Goal: Task Accomplishment & Management: Complete application form

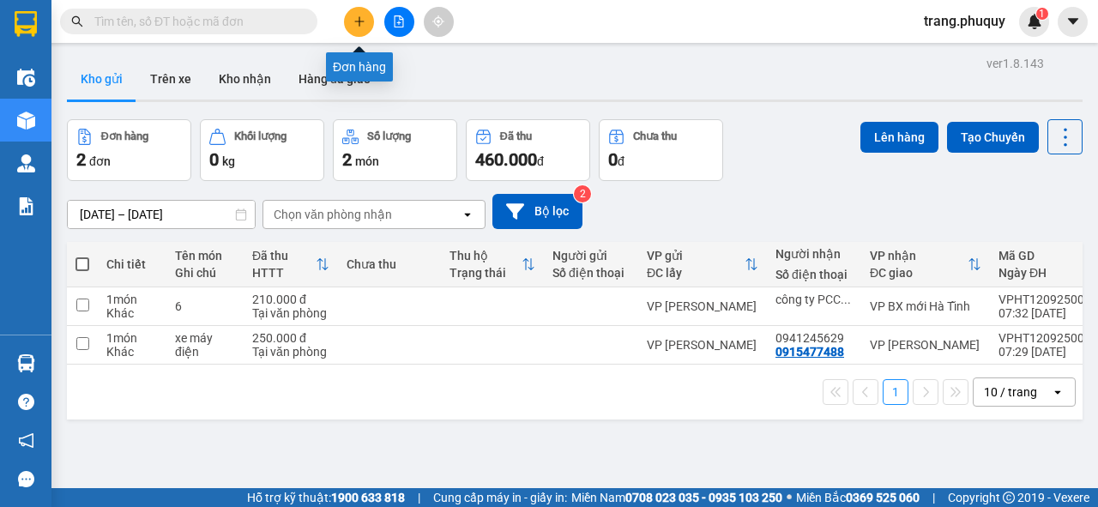
click at [361, 10] on button at bounding box center [359, 22] width 30 height 30
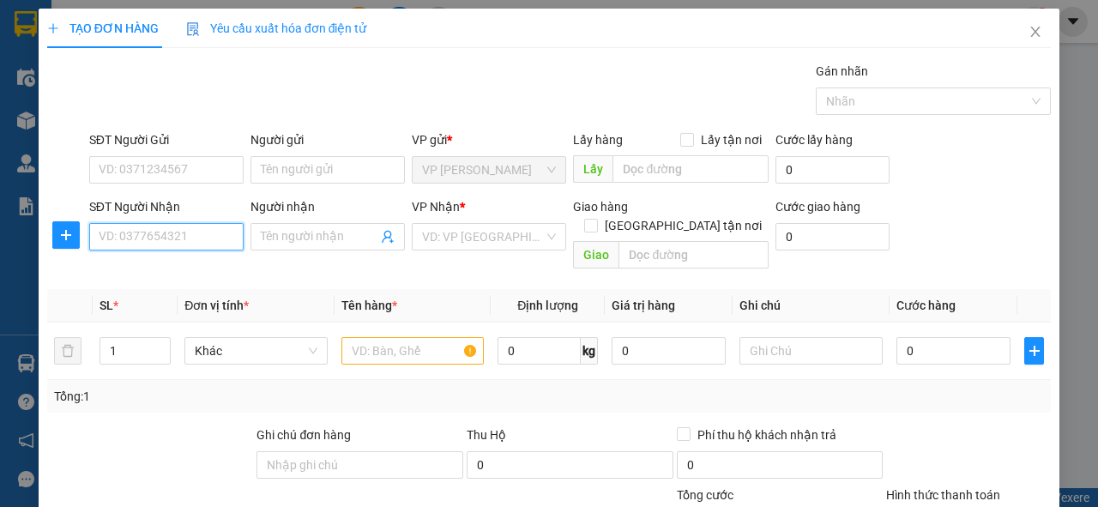
click at [216, 244] on input "SĐT Người Nhận" at bounding box center [166, 236] width 154 height 27
type input "0985350581"
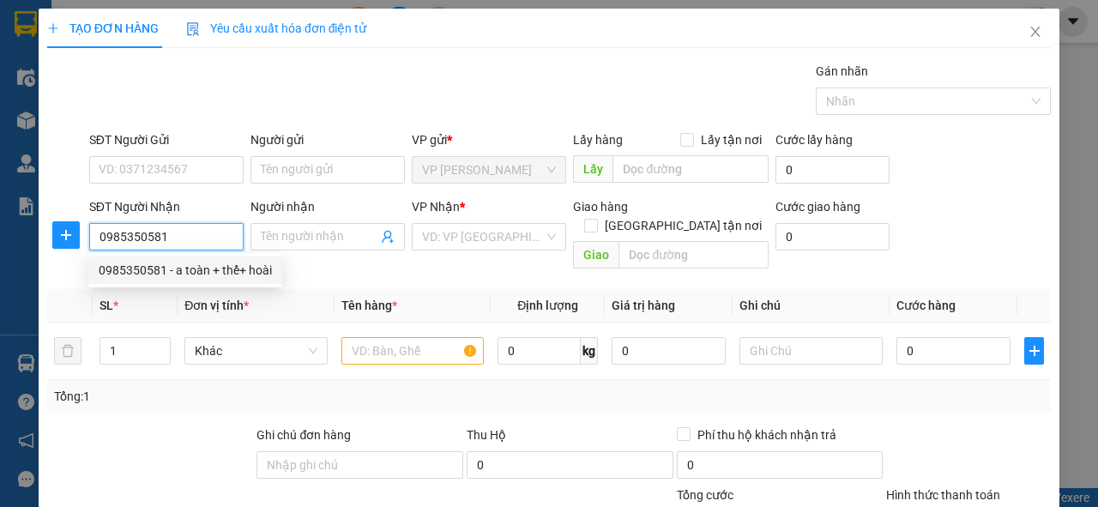
click at [209, 264] on div "0985350581 - a toàn + thể+ hoài" at bounding box center [185, 270] width 173 height 19
type input "a toàn + thể+ hoài"
type input "can lộc"
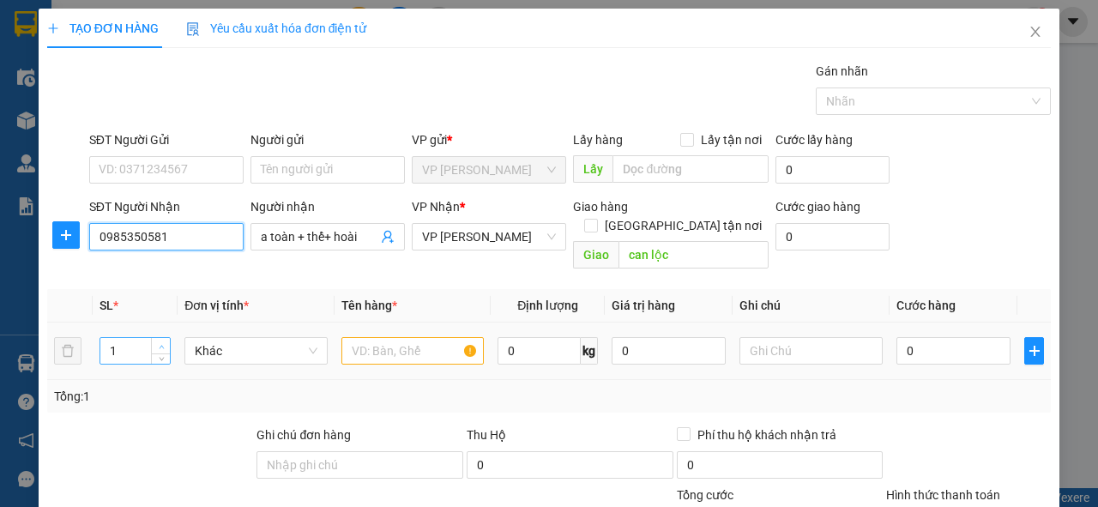
type input "0985350581"
type input "2"
click at [159, 344] on icon "up" at bounding box center [162, 347] width 6 height 6
click at [366, 337] on input "text" at bounding box center [412, 350] width 143 height 27
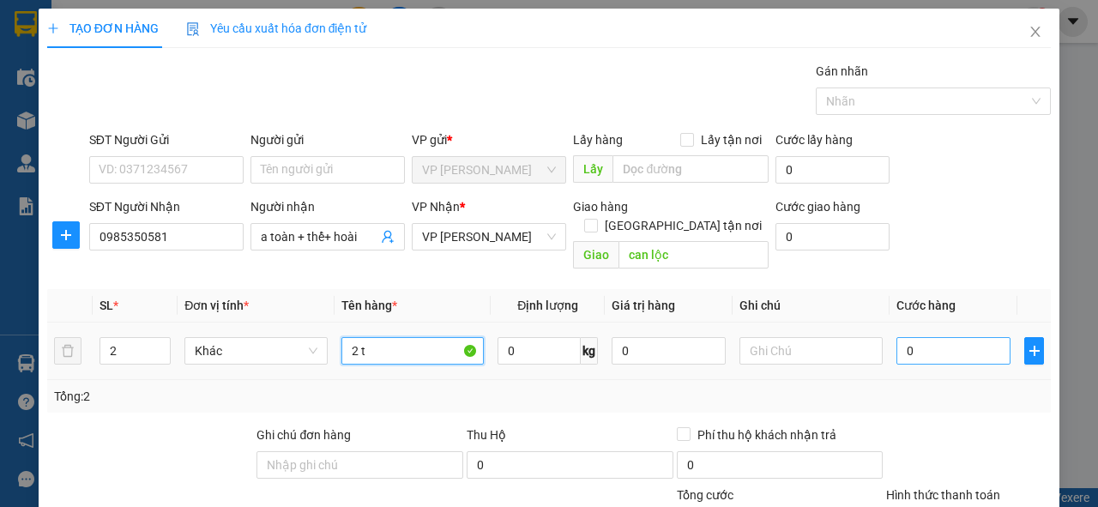
type input "2 t"
click at [937, 337] on input "0" at bounding box center [953, 350] width 114 height 27
type input "1"
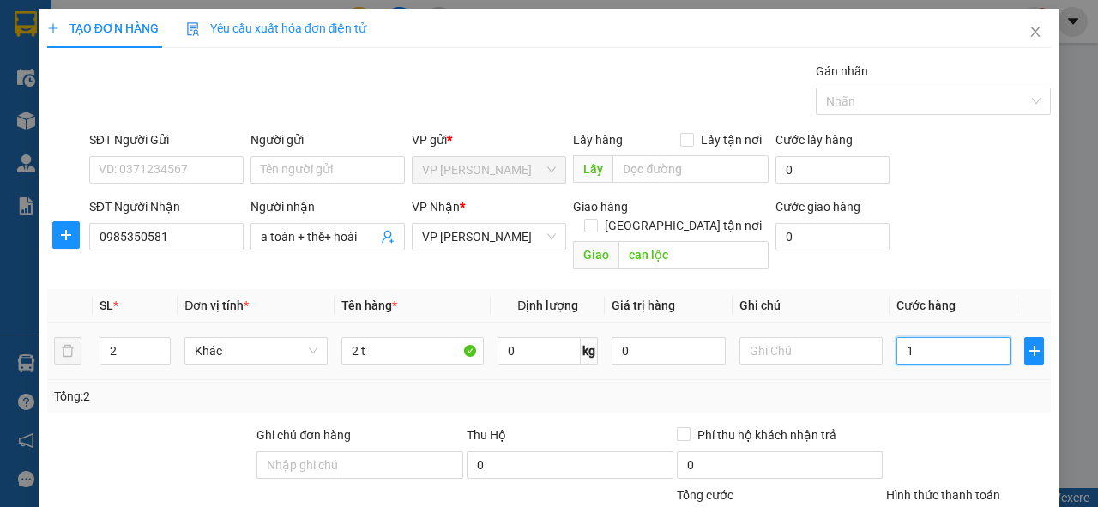
type input "10"
type input "100"
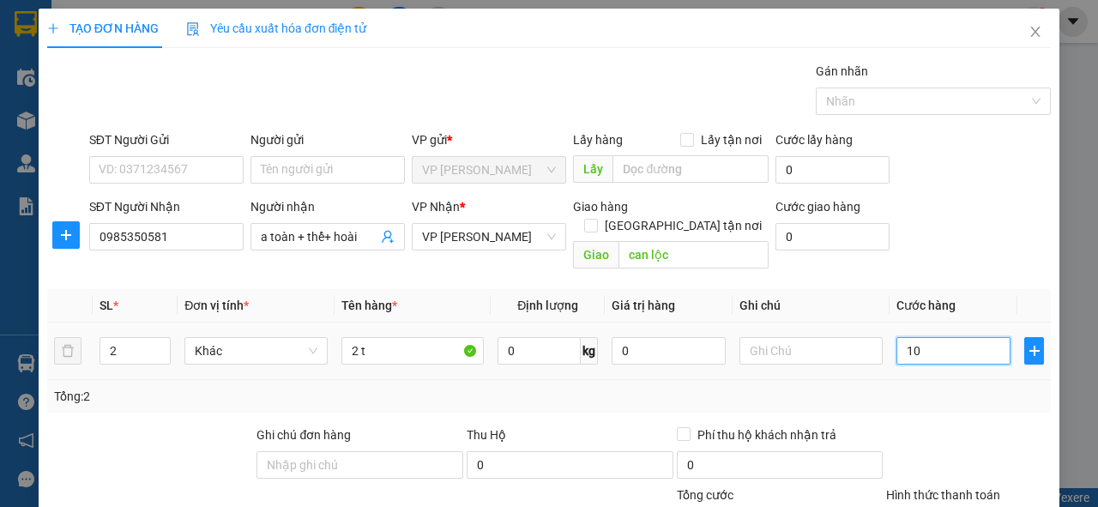
type input "100"
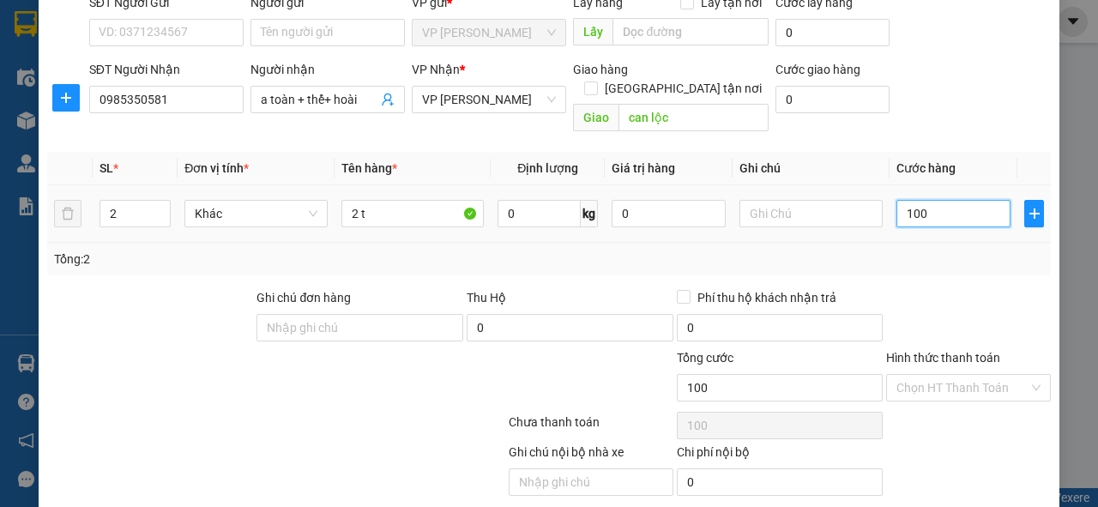
drag, startPoint x: 922, startPoint y: 190, endPoint x: 899, endPoint y: 197, distance: 24.4
click at [899, 200] on input "100" at bounding box center [953, 213] width 114 height 27
type input "1"
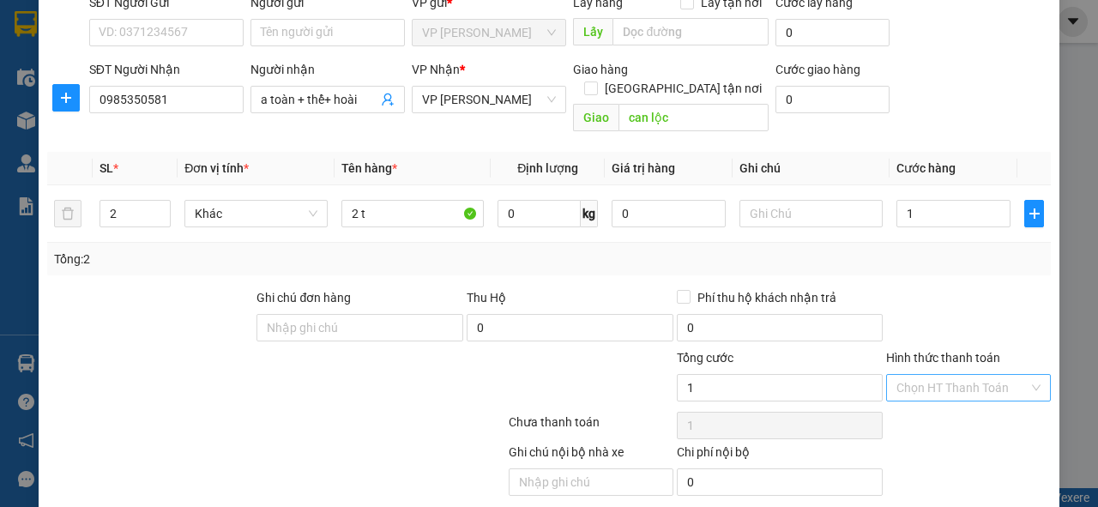
type input "1.000"
click at [918, 375] on input "Hình thức thanh toán" at bounding box center [962, 388] width 132 height 26
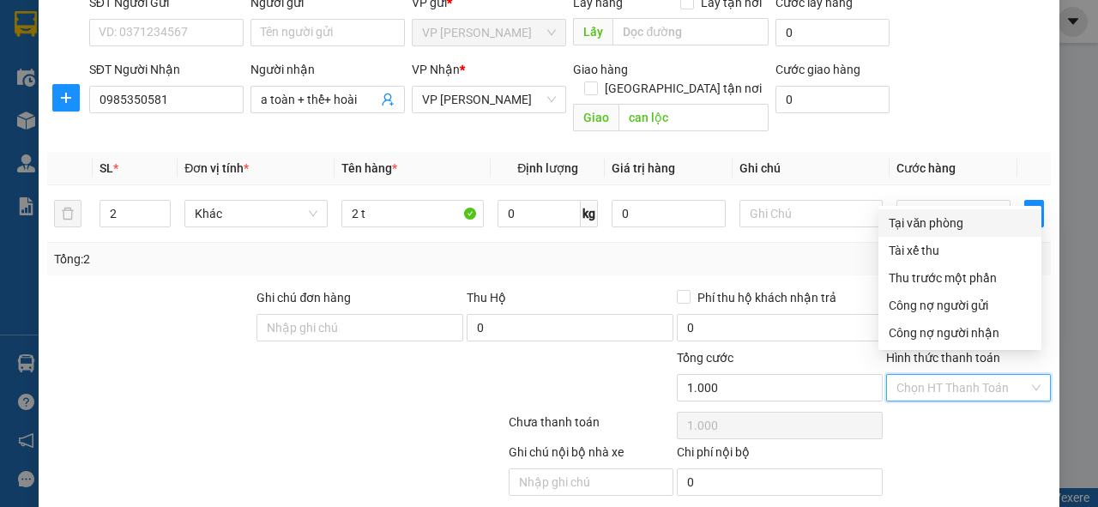
click at [929, 226] on div "Tại văn phòng" at bounding box center [959, 223] width 142 height 19
type input "0"
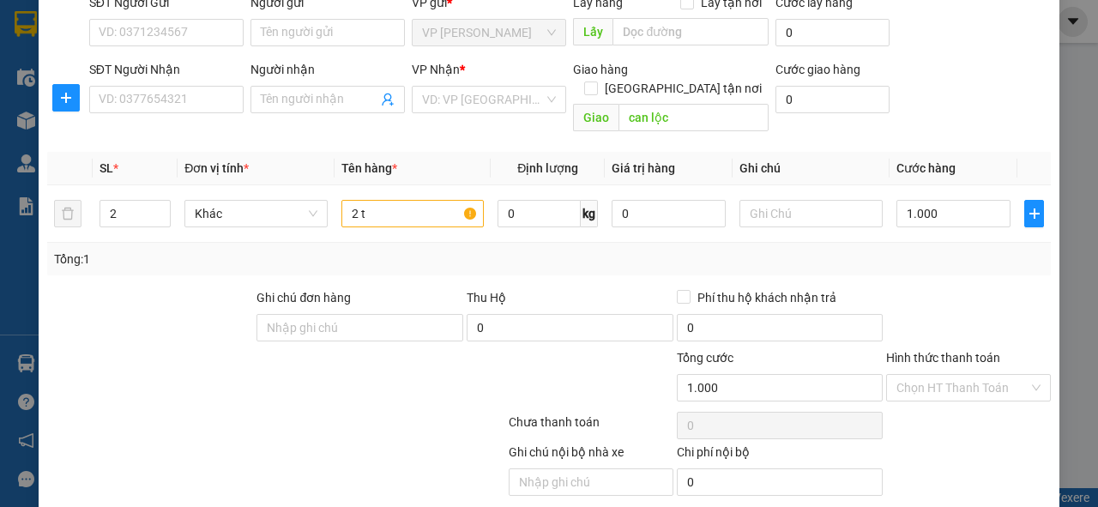
type input "1"
type input "0"
click at [196, 97] on input "SĐT Người Nhận" at bounding box center [166, 99] width 154 height 27
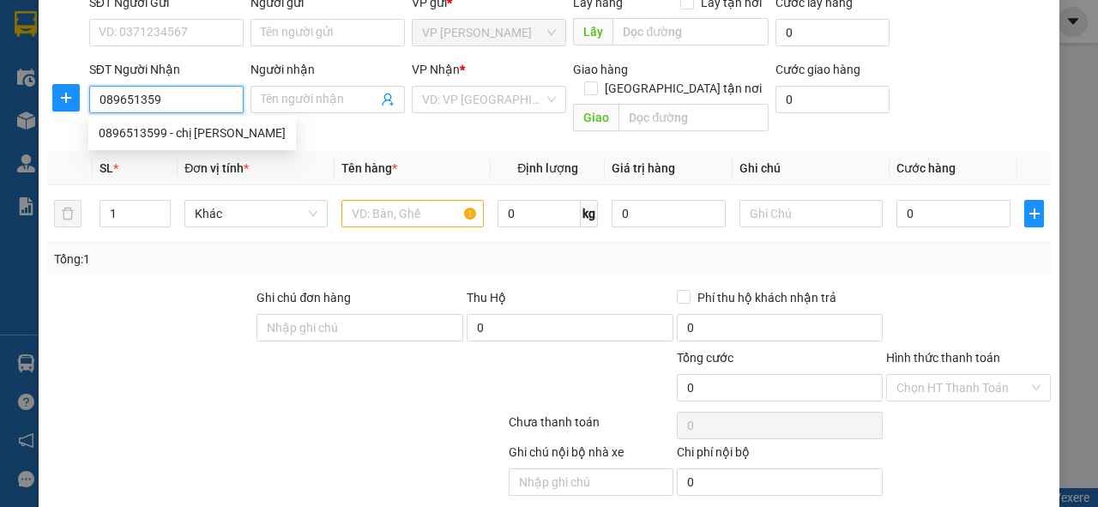
type input "0896513599"
click at [189, 136] on div "0896513599 - chị [PERSON_NAME]" at bounding box center [192, 132] width 187 height 19
type input "chị [PERSON_NAME]"
type input "hồng lĩnh"
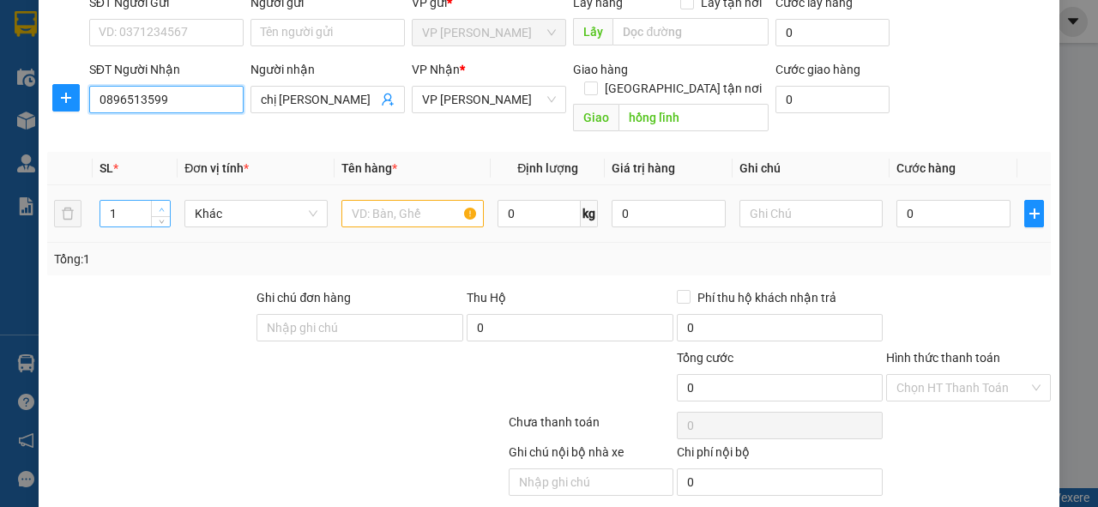
type input "0896513599"
click at [158, 204] on span "up" at bounding box center [161, 209] width 10 height 10
type input "5"
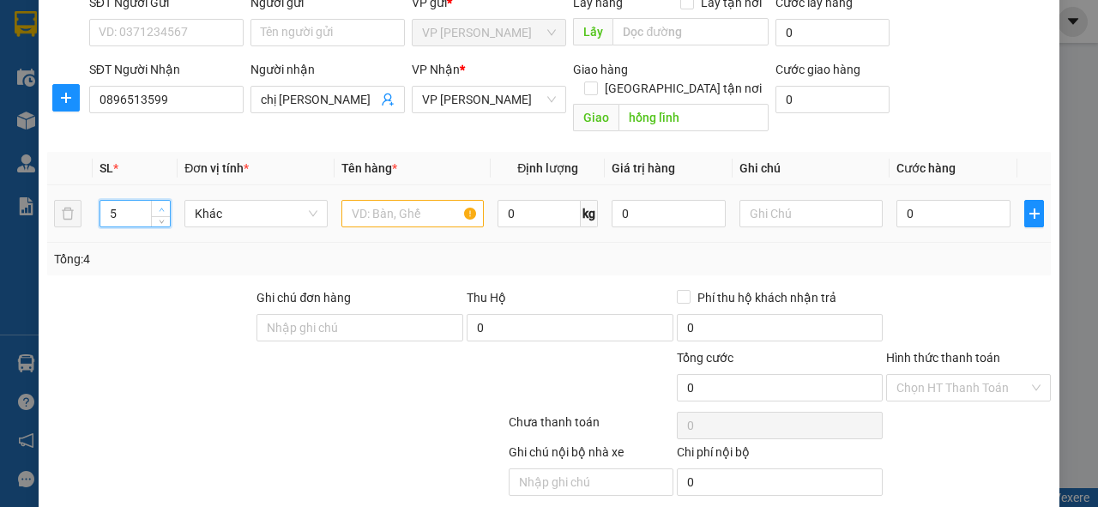
click at [158, 204] on span "up" at bounding box center [161, 209] width 10 height 10
click at [357, 200] on input "text" at bounding box center [412, 213] width 143 height 27
type input "5 t"
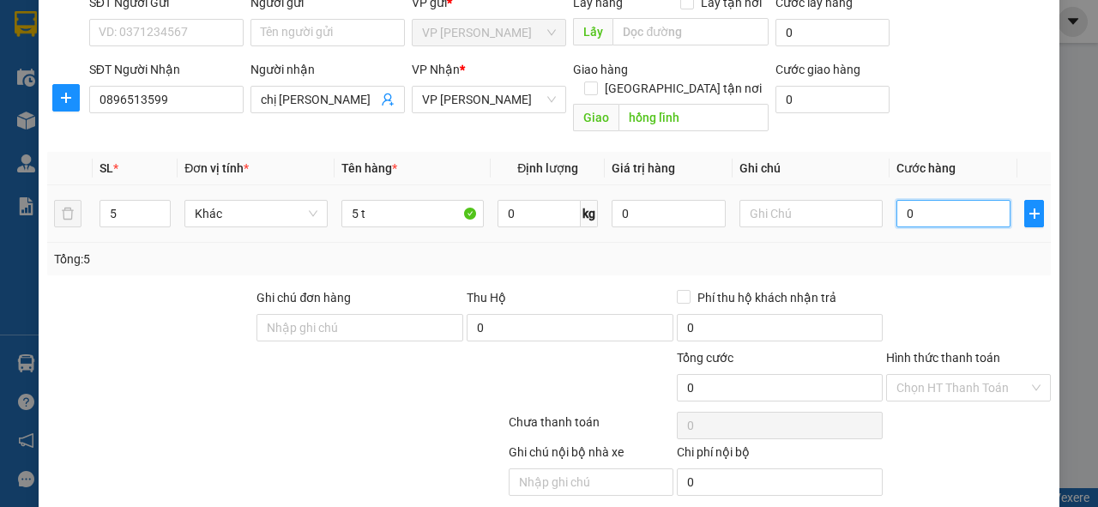
click at [935, 200] on input "0" at bounding box center [953, 213] width 114 height 27
type input "1"
type input "15"
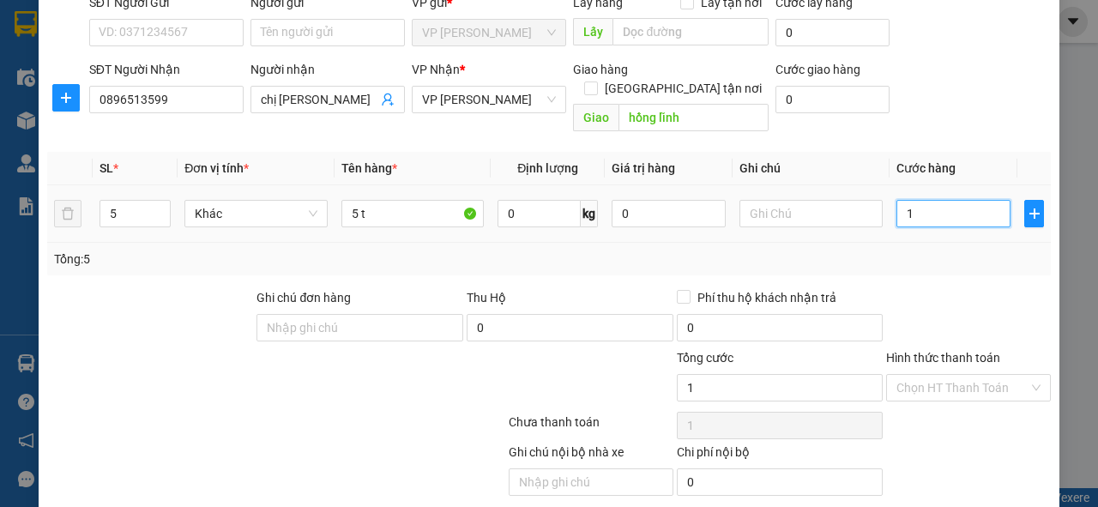
type input "15"
type input "150"
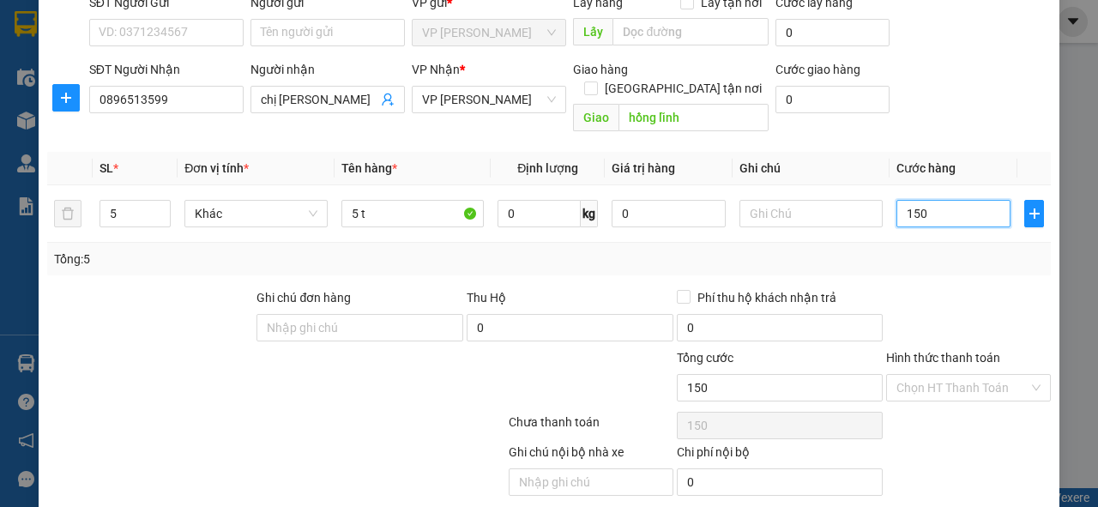
scroll to position [178, 0]
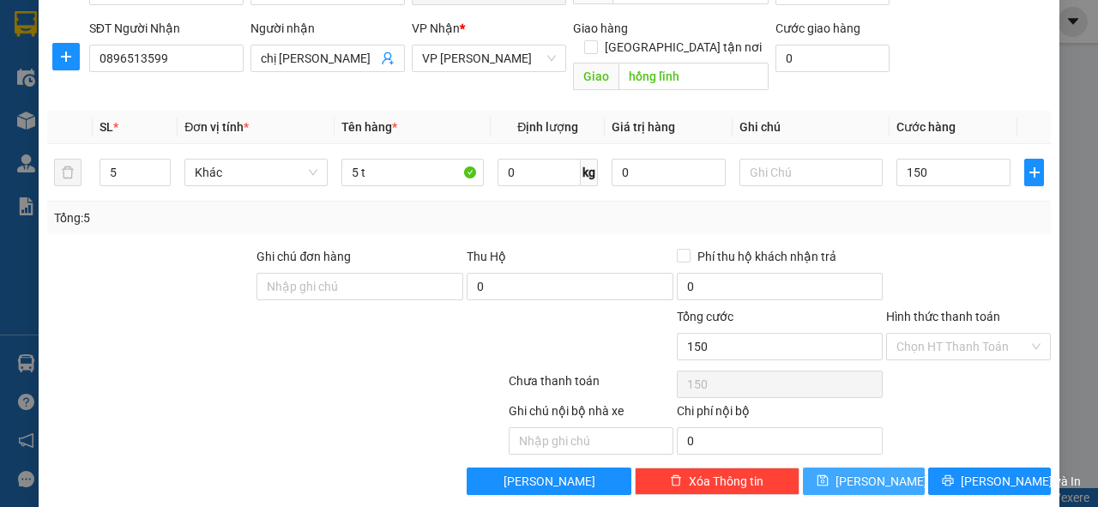
type input "150.000"
click at [877, 467] on button "[PERSON_NAME]" at bounding box center [864, 480] width 123 height 27
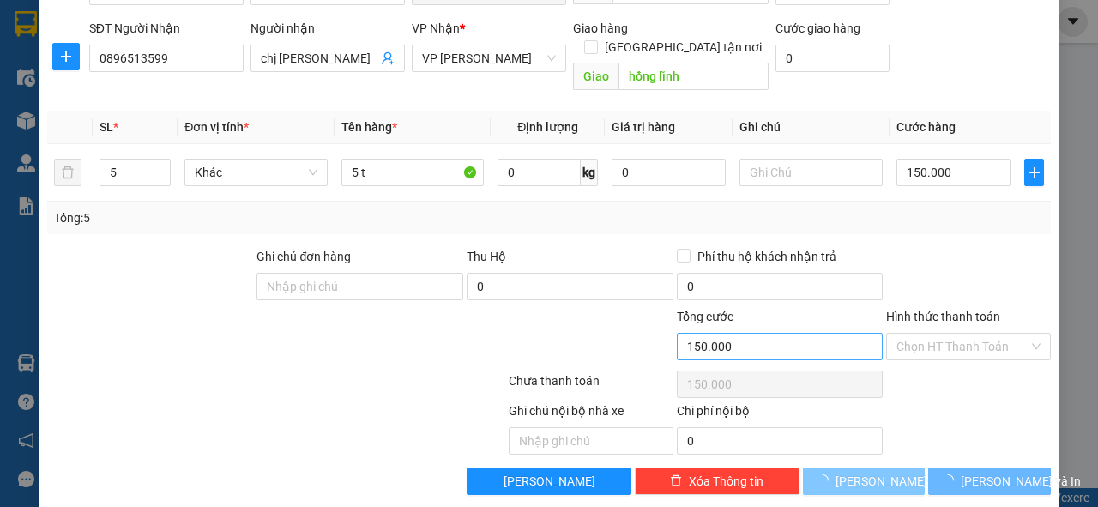
type input "1"
type input "0"
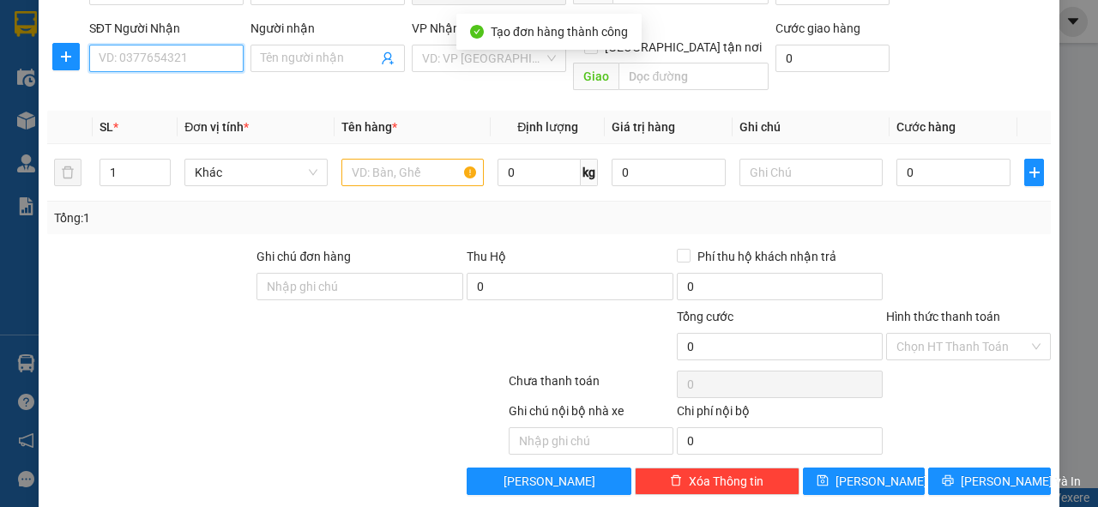
click at [158, 57] on input "SĐT Người Nhận" at bounding box center [166, 58] width 154 height 27
type input "0936720777"
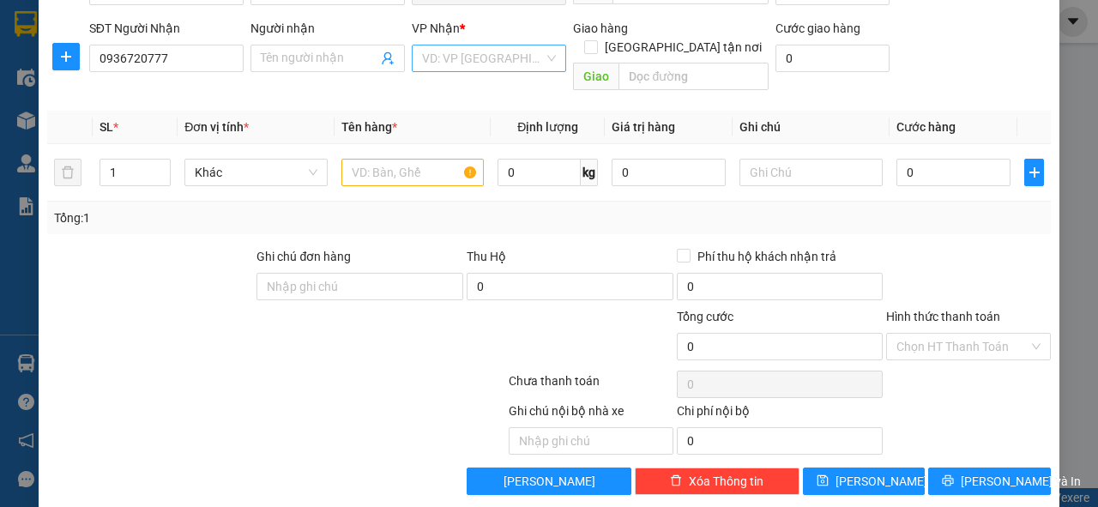
click at [459, 58] on input "search" at bounding box center [483, 58] width 122 height 26
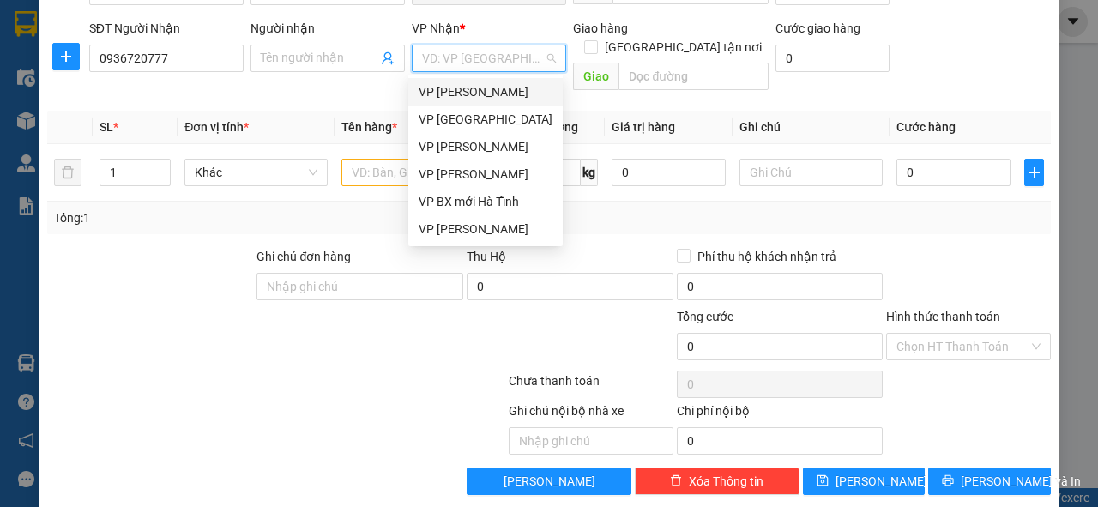
drag, startPoint x: 470, startPoint y: 93, endPoint x: 559, endPoint y: 73, distance: 91.3
click at [478, 89] on div "VP [PERSON_NAME]" at bounding box center [485, 91] width 134 height 19
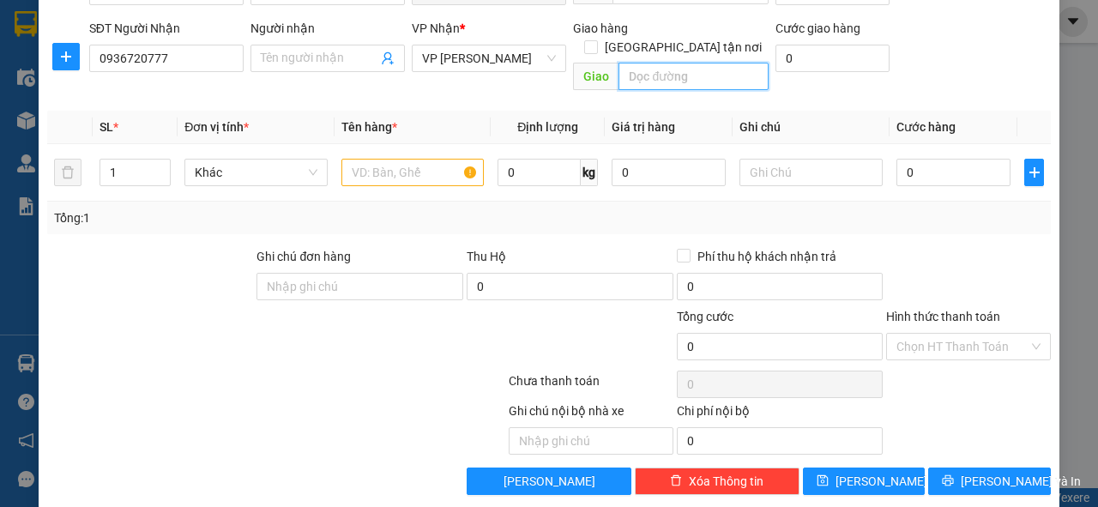
click at [649, 63] on input "text" at bounding box center [692, 76] width 149 height 27
type input "ngã 3 diễn châu"
click at [125, 160] on input "1" at bounding box center [135, 173] width 70 height 26
type input "10"
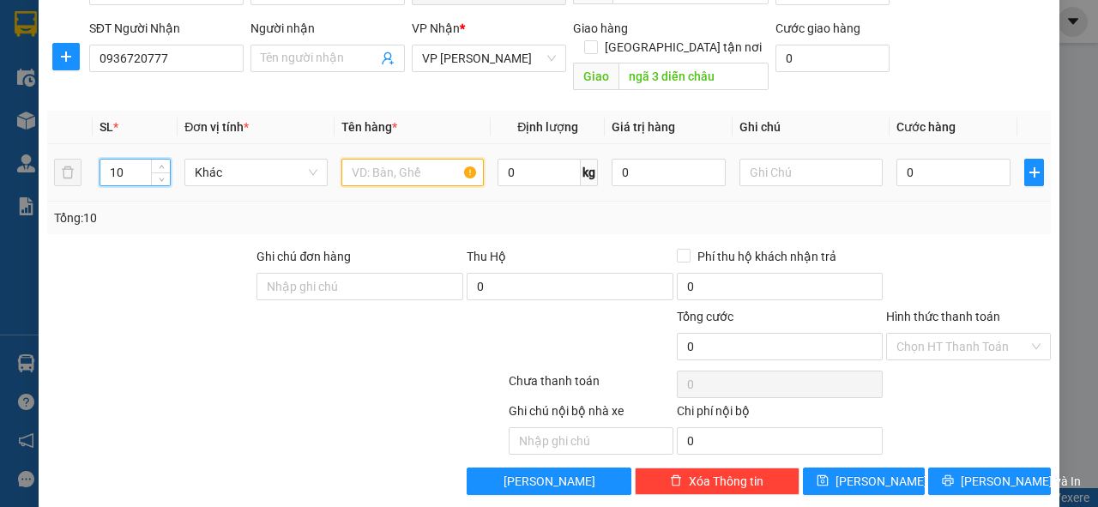
click at [369, 159] on input "text" at bounding box center [412, 172] width 143 height 27
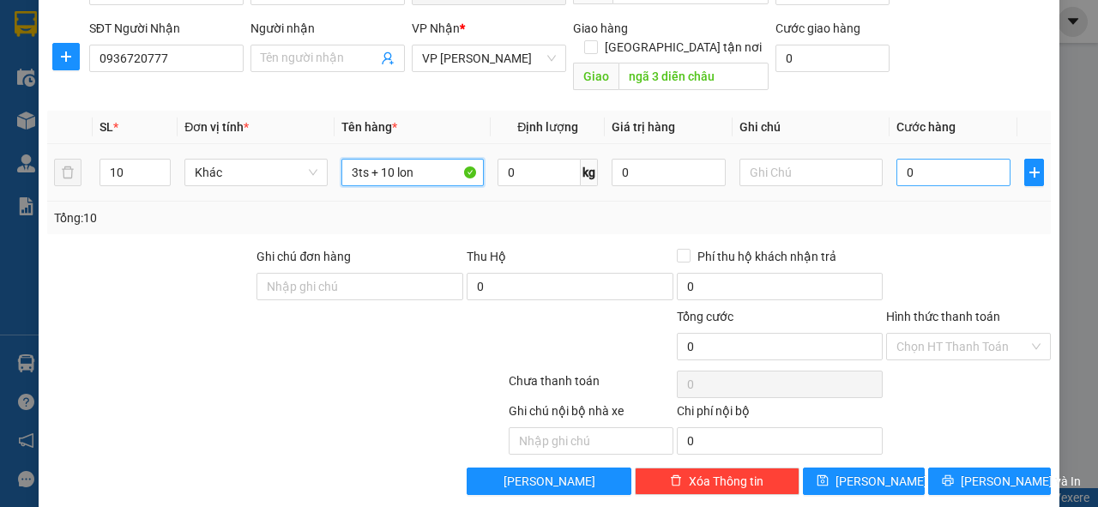
type input "3ts + 10 lon"
click at [989, 159] on input "0" at bounding box center [953, 172] width 114 height 27
type input "3"
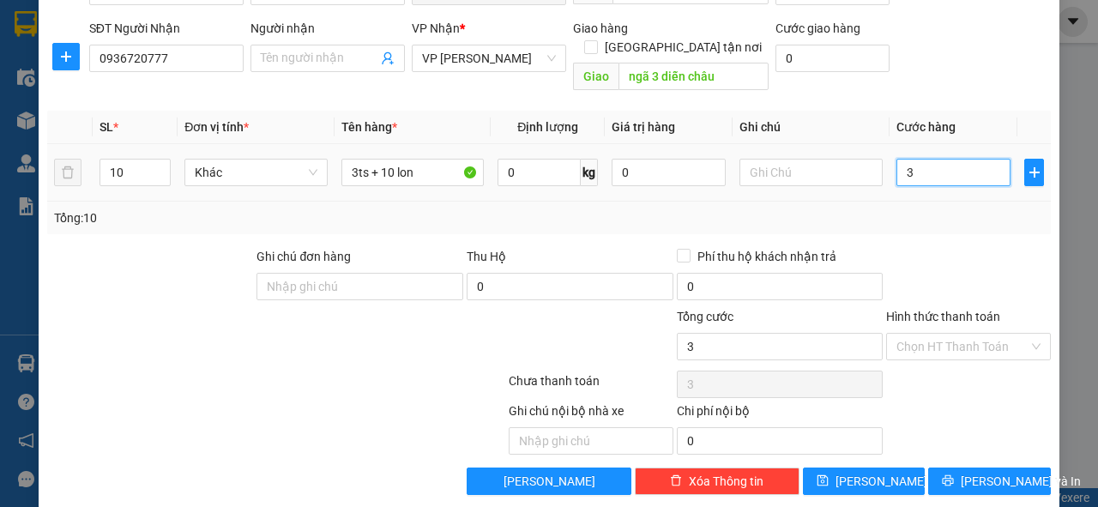
type input "35"
type input "350"
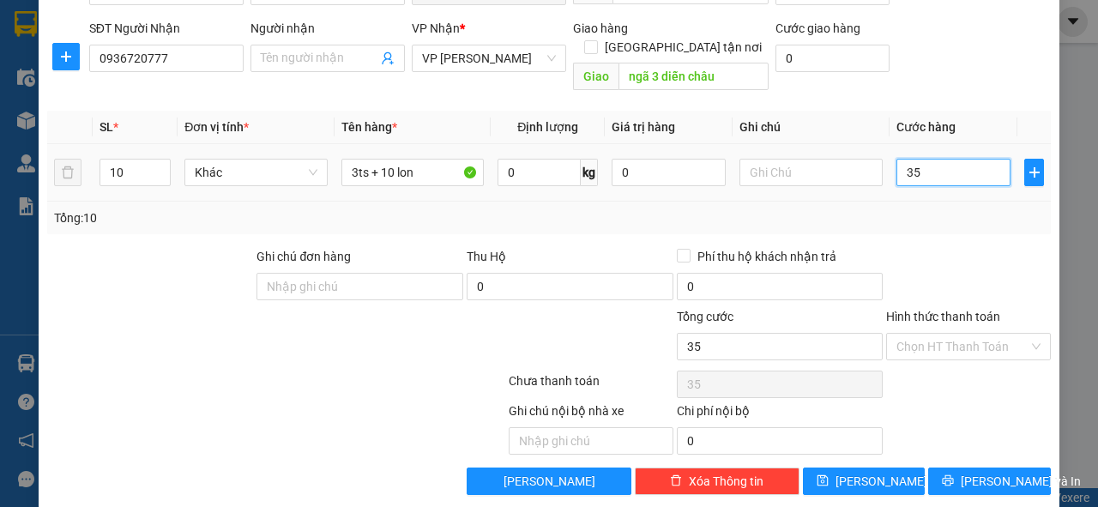
type input "350"
type input "350.000"
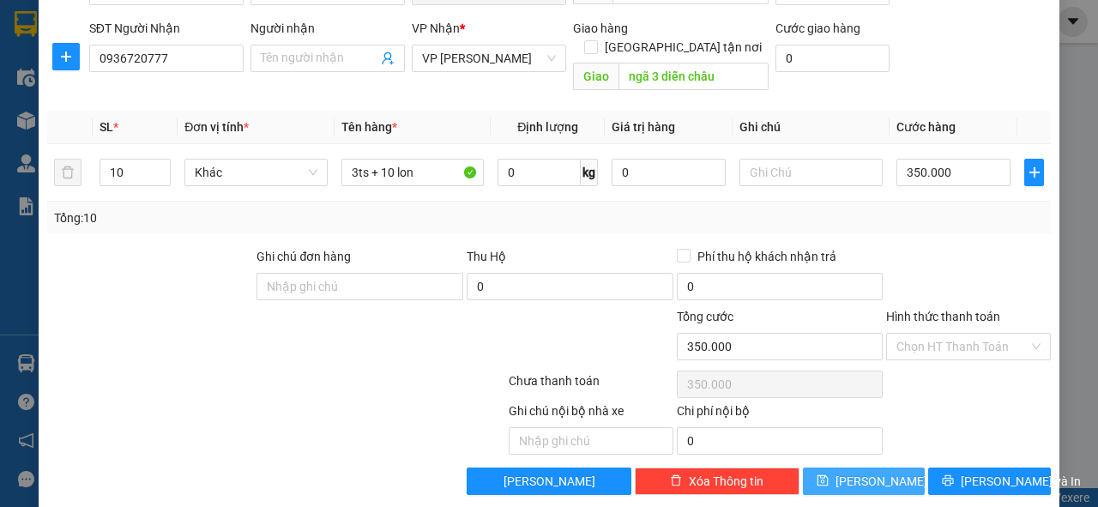
click at [878, 467] on button "[PERSON_NAME]" at bounding box center [864, 480] width 123 height 27
type input "1"
type input "0"
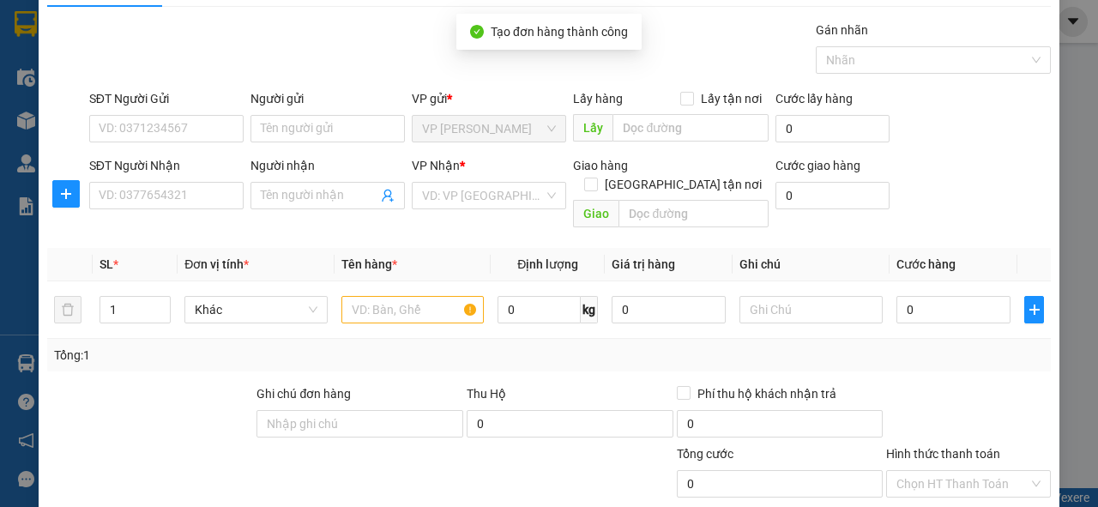
scroll to position [0, 0]
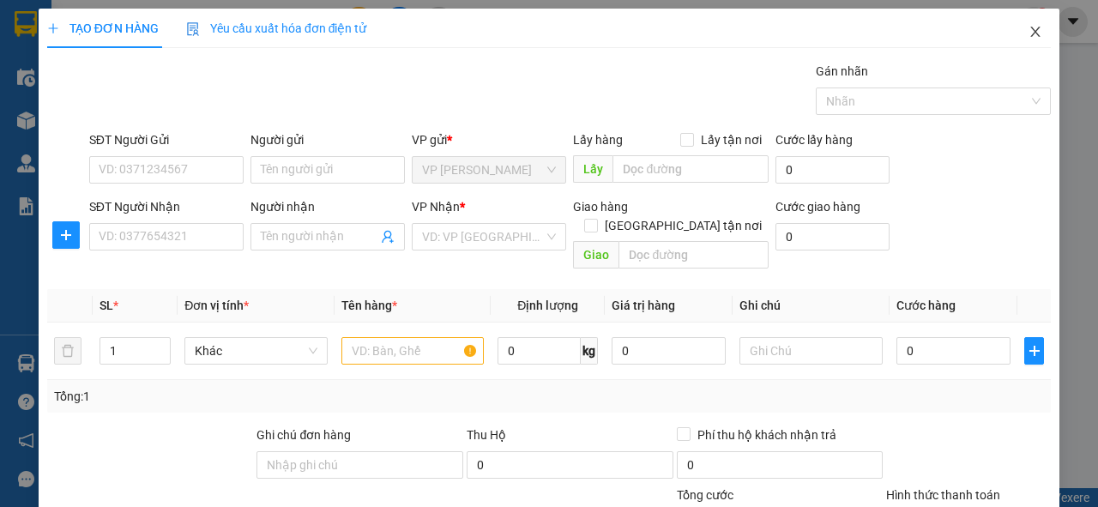
click at [1028, 37] on icon "close" at bounding box center [1035, 32] width 14 height 14
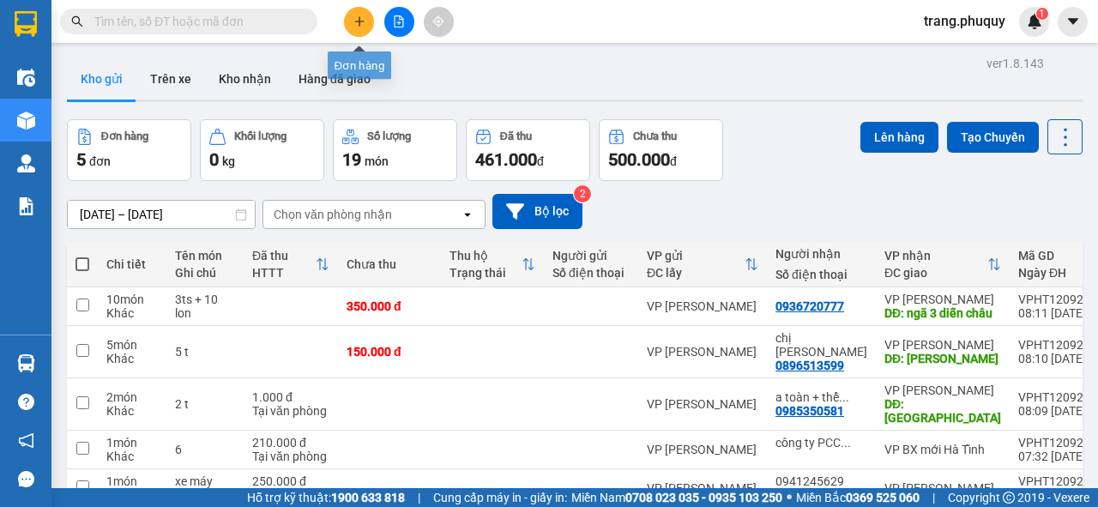
click at [362, 29] on button at bounding box center [359, 22] width 30 height 30
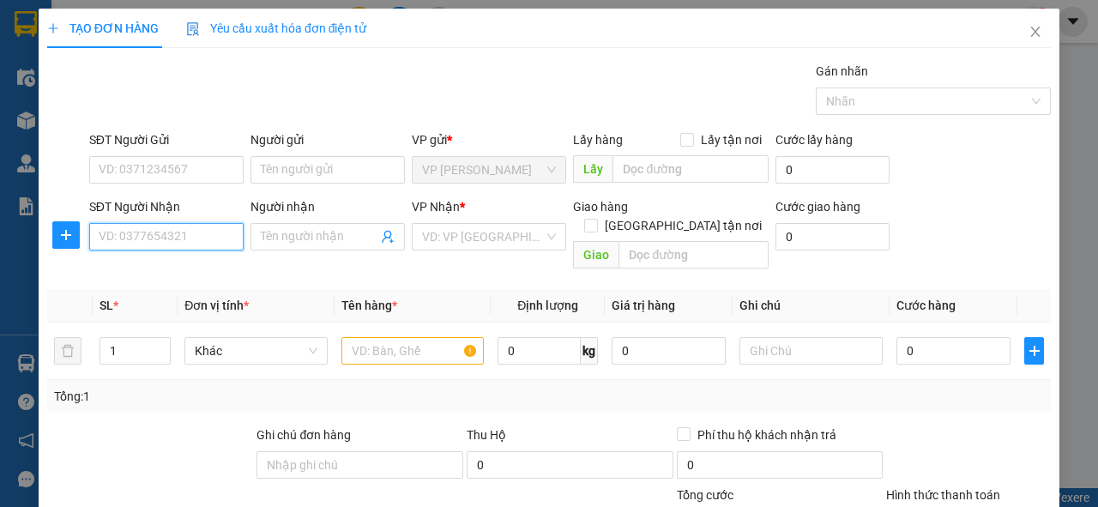
click at [180, 241] on input "SĐT Người Nhận" at bounding box center [166, 236] width 154 height 27
click at [1028, 30] on icon "close" at bounding box center [1035, 32] width 14 height 14
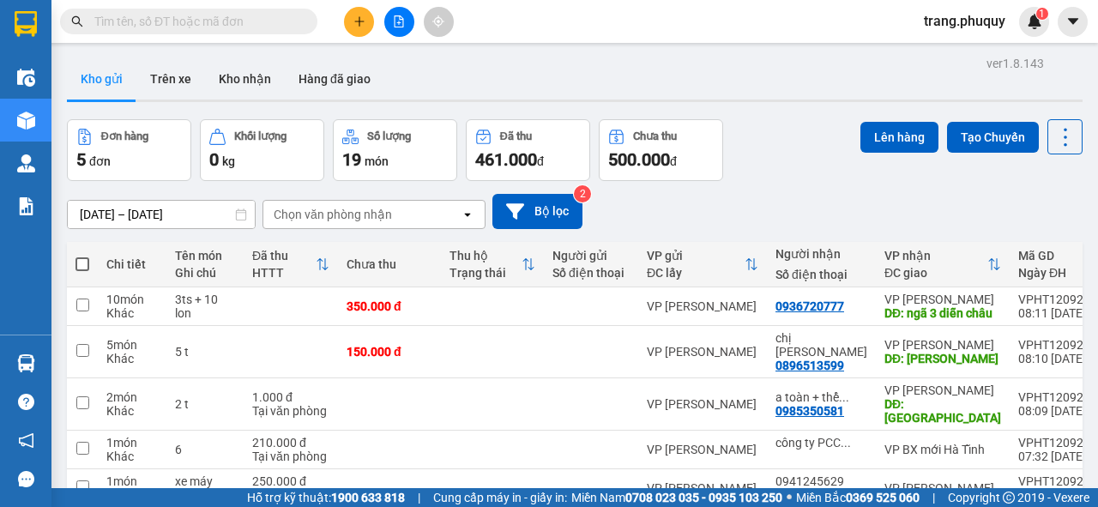
click at [147, 27] on input "text" at bounding box center [195, 21] width 202 height 19
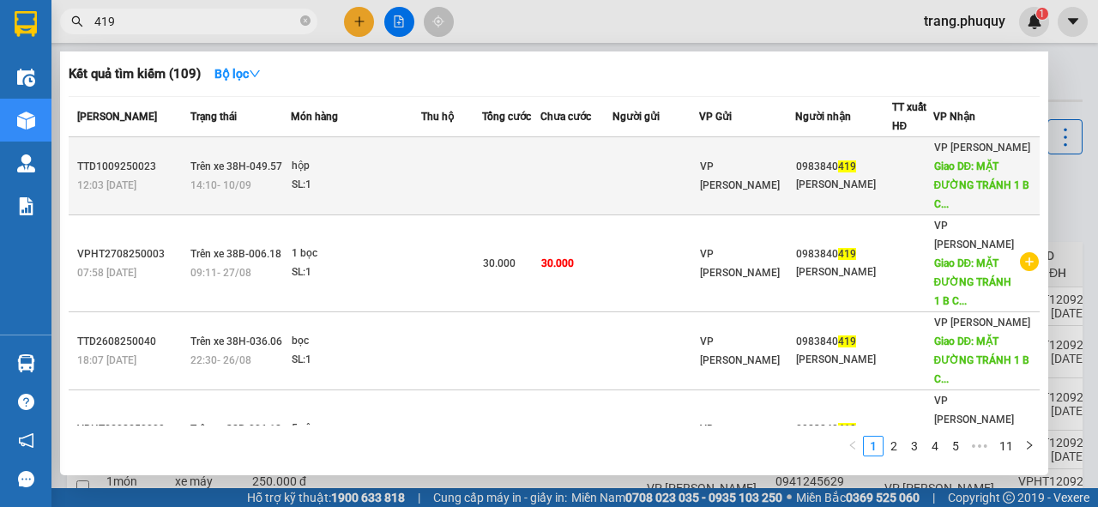
type input "419"
drag, startPoint x: 807, startPoint y: 166, endPoint x: 861, endPoint y: 164, distance: 54.1
click at [861, 164] on div "0983840 419" at bounding box center [843, 167] width 95 height 18
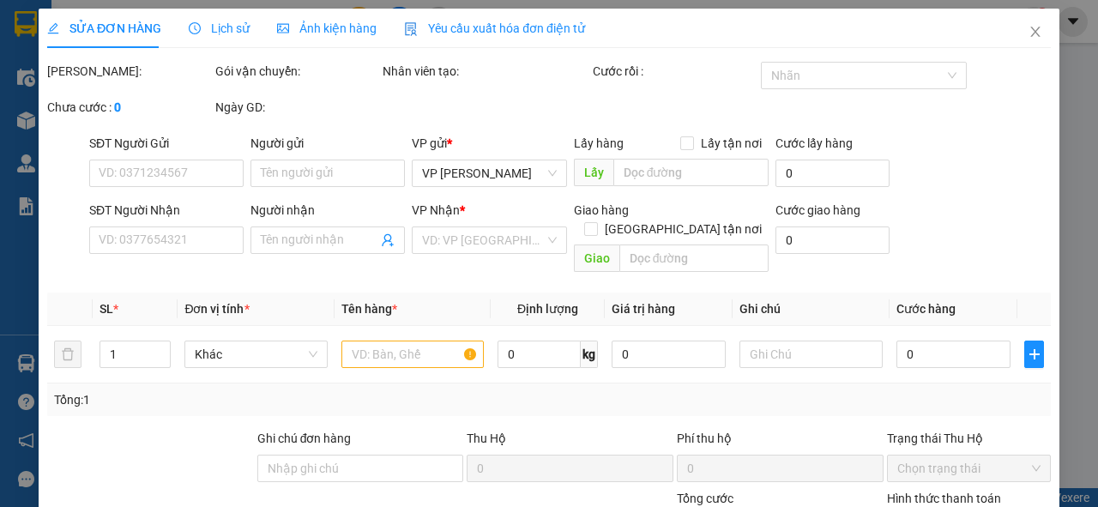
type input "0983840419"
type input "[PERSON_NAME]"
type input "MẶT ĐƯỜNG TRÁNH 1 B CÁCH NGÃ TƯ 19/8 100M BÊN TÂY PHẢI"
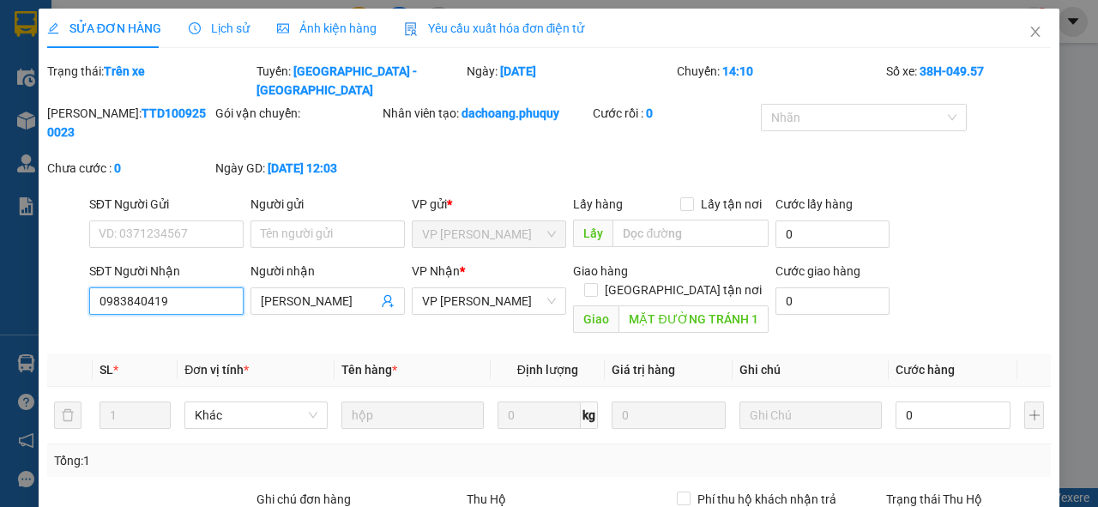
drag, startPoint x: 852, startPoint y: 158, endPoint x: 73, endPoint y: 292, distance: 790.0
click at [73, 292] on div "SĐT Người Nhận 0983840419 0983840419 Người nhận [PERSON_NAME] VP Nhận * VP [PER…" at bounding box center [548, 301] width 1007 height 79
click at [1029, 34] on icon "close" at bounding box center [1035, 32] width 14 height 14
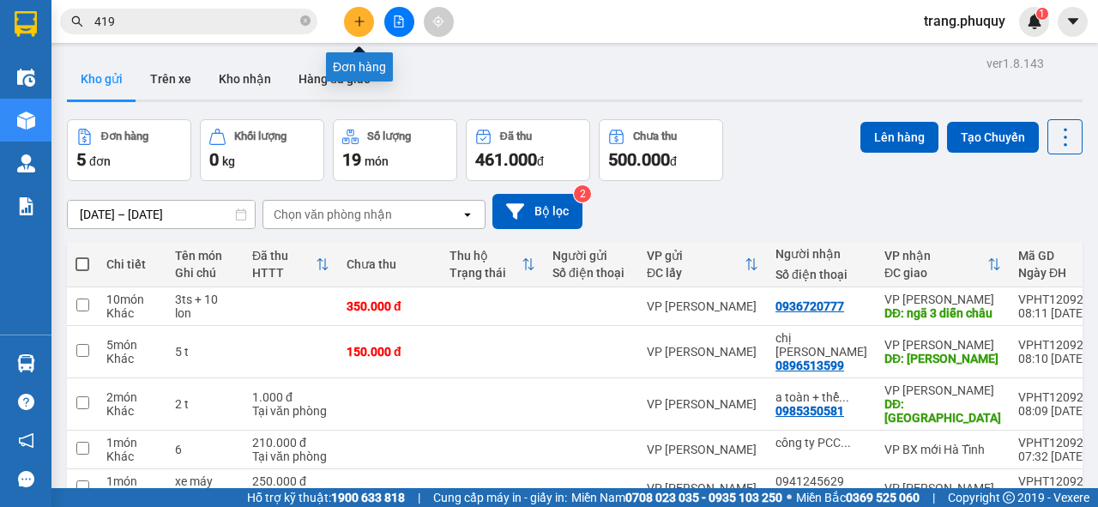
click at [349, 28] on button at bounding box center [359, 22] width 30 height 30
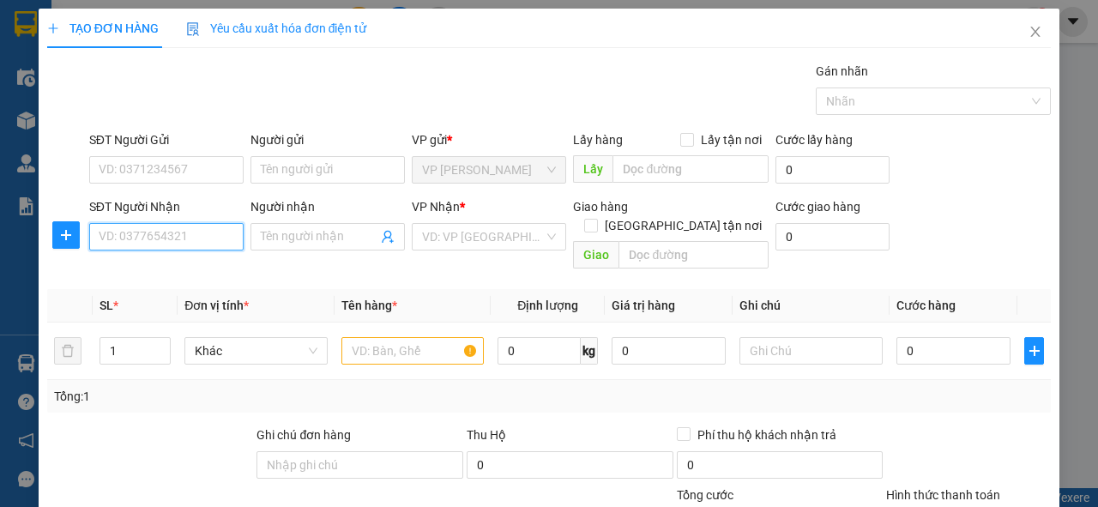
paste input "0983840419"
type input "0983840419"
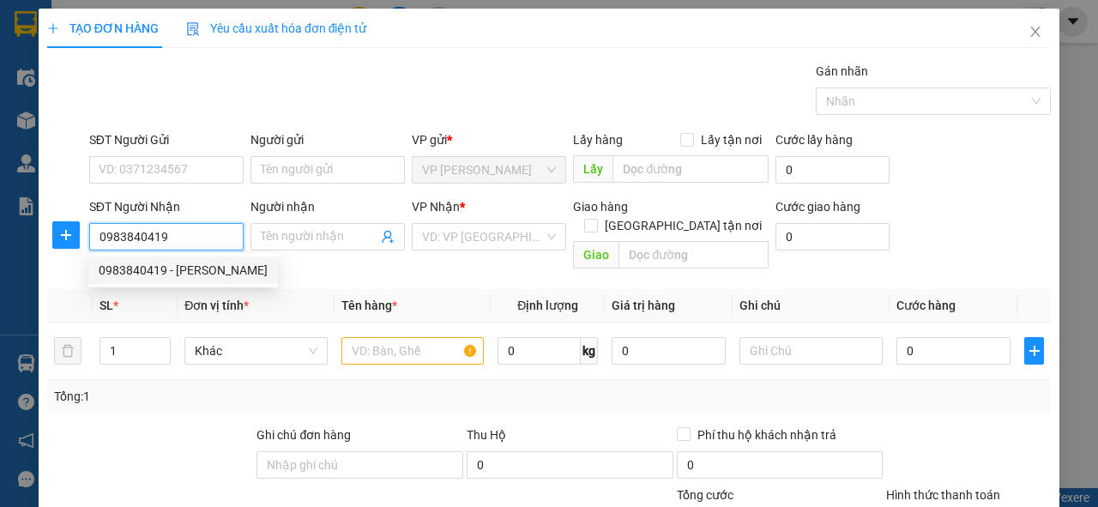
click at [230, 271] on div "0983840419 - [PERSON_NAME]" at bounding box center [183, 270] width 169 height 19
type input "[PERSON_NAME]"
type input "MẶT ĐƯỜNG TRÁNH 1 B CÁCH NGÃ TƯ 19/8 100M BÊN TÂY PHẢI"
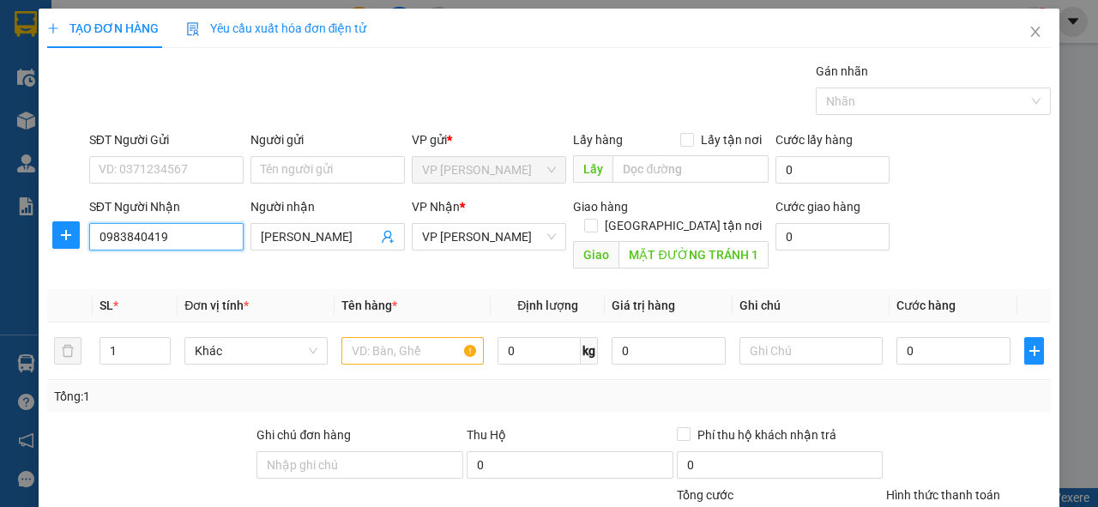
type input "0983840419"
click at [393, 337] on input "text" at bounding box center [412, 350] width 143 height 27
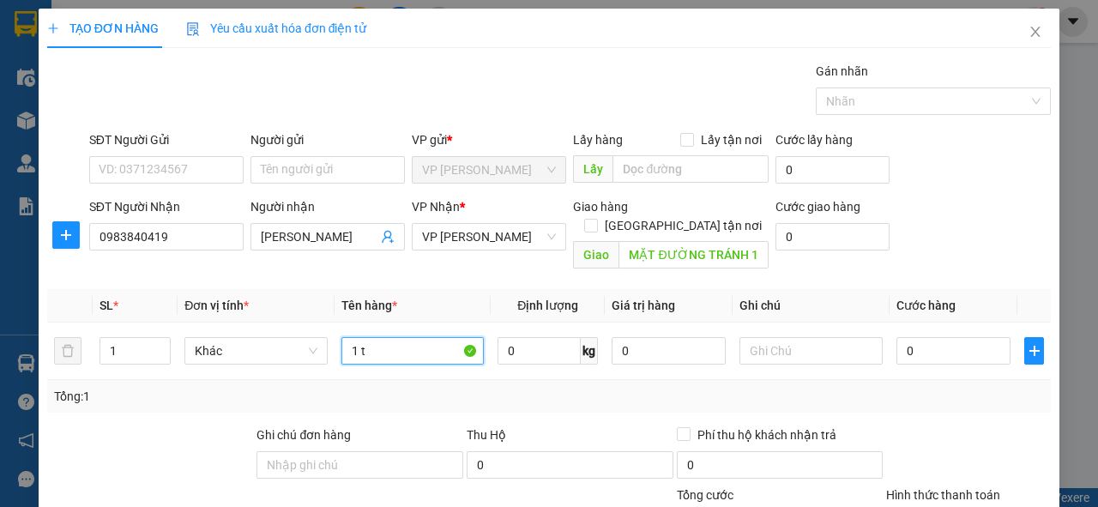
type input "1 t"
click at [1050, 317] on div "TẠO ĐƠN HÀNG Yêu cầu xuất hóa đơn điện tử Transit Pickup Surcharge Ids Transit …" at bounding box center [549, 253] width 1098 height 507
click at [926, 337] on input "0" at bounding box center [953, 350] width 114 height 27
type input "4"
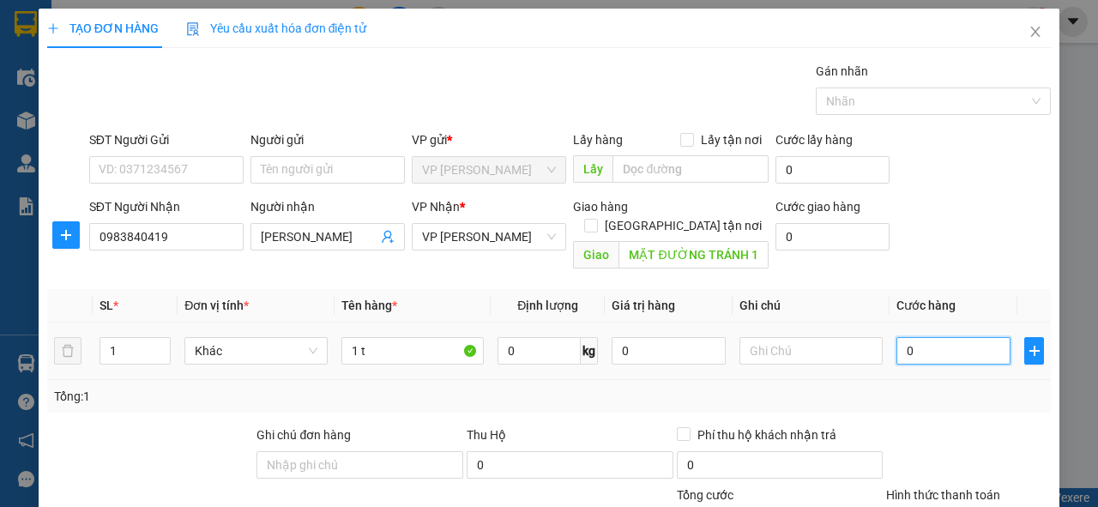
type input "4"
type input "40"
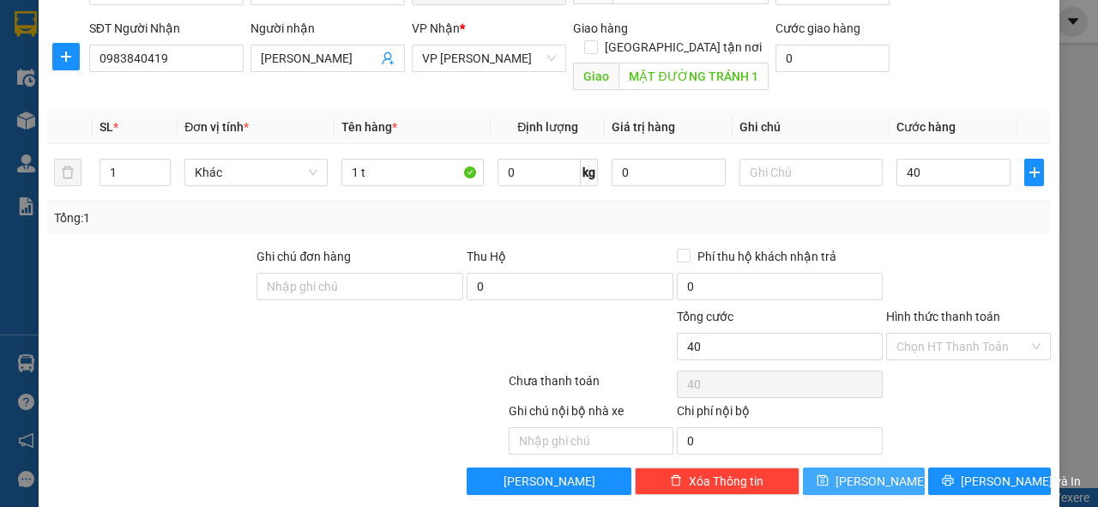
type input "40.000"
click at [859, 472] on span "[PERSON_NAME]" at bounding box center [881, 481] width 92 height 19
type input "0"
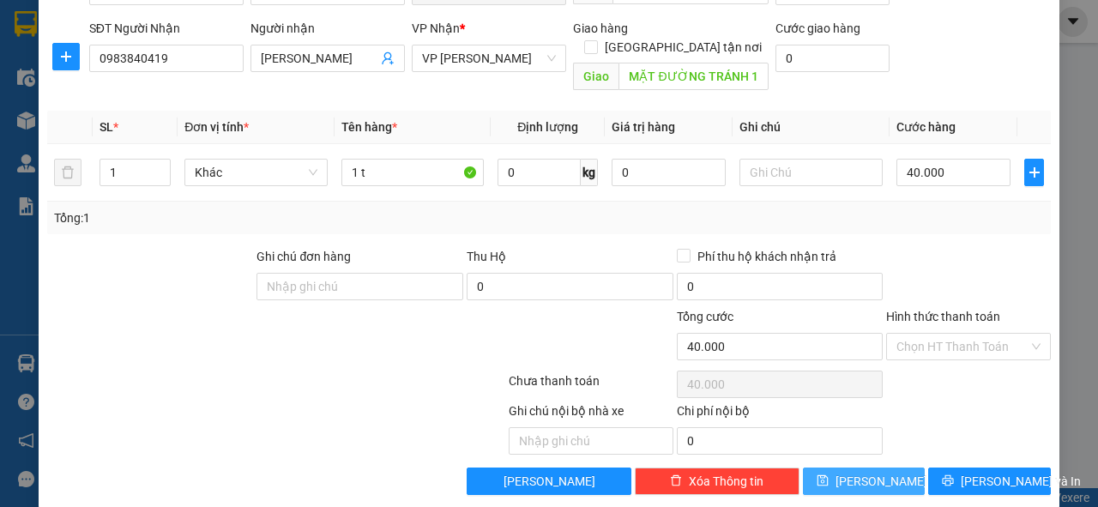
type input "0"
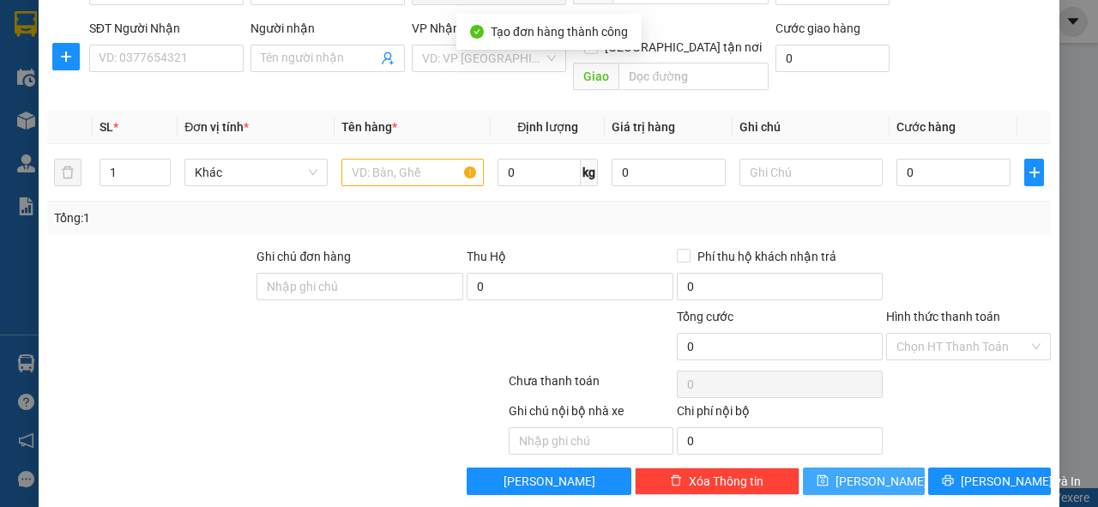
scroll to position [0, 0]
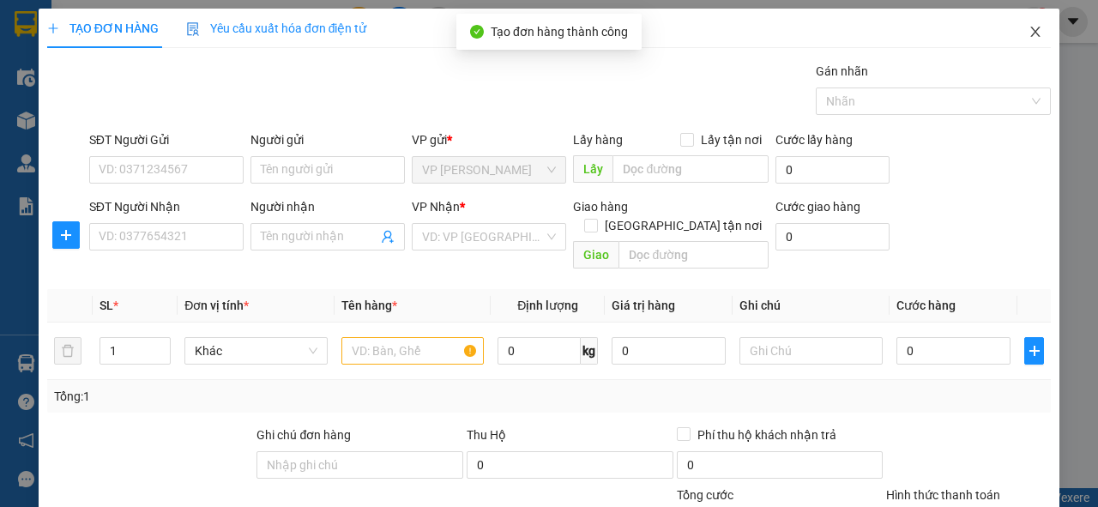
click at [1032, 28] on span "Close" at bounding box center [1035, 33] width 48 height 48
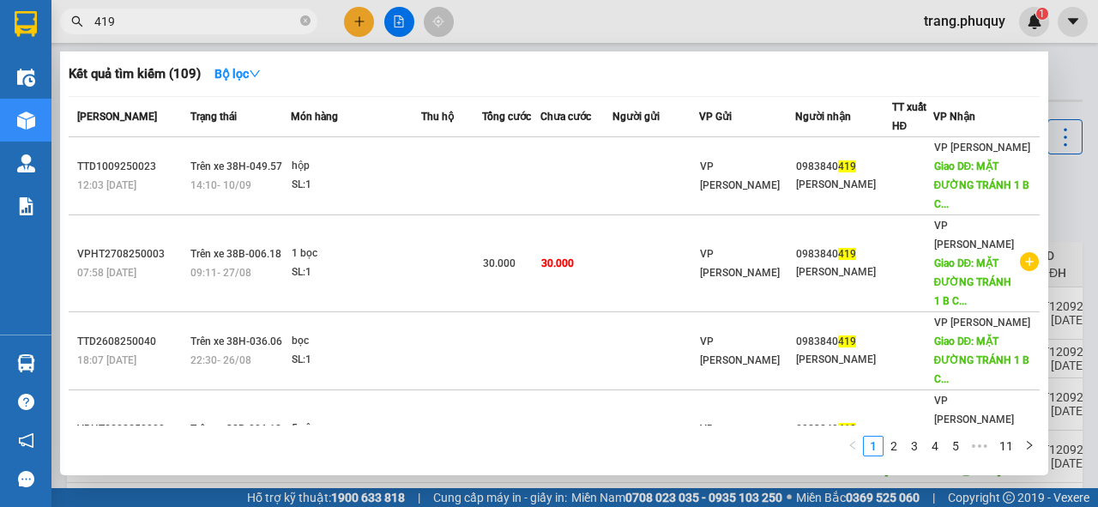
drag, startPoint x: 130, startPoint y: 23, endPoint x: 84, endPoint y: 24, distance: 46.3
click at [84, 24] on span "419" at bounding box center [188, 22] width 257 height 26
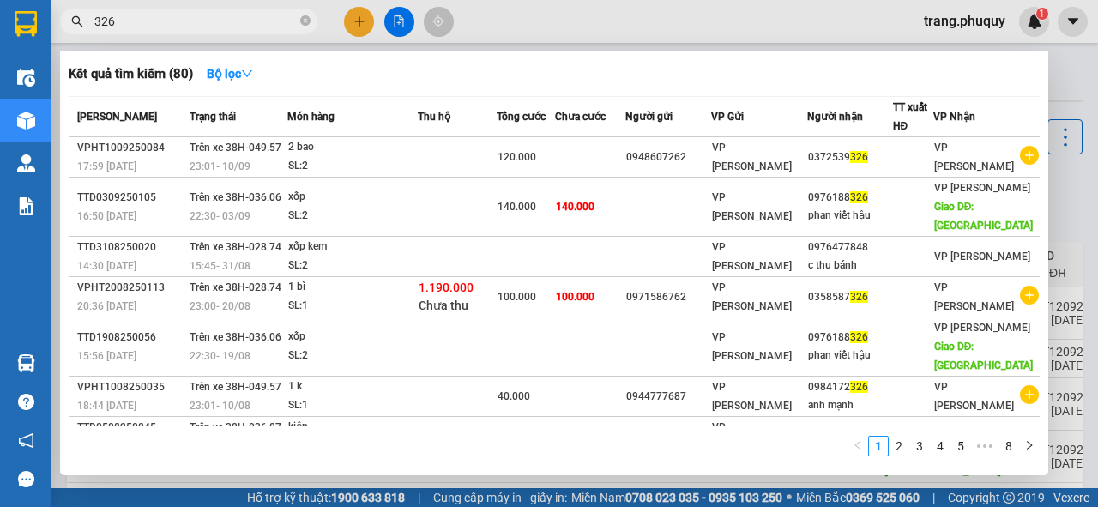
drag, startPoint x: 135, startPoint y: 27, endPoint x: 63, endPoint y: 28, distance: 72.1
click at [63, 28] on span "326" at bounding box center [188, 22] width 257 height 26
type input "326"
click at [395, 21] on div at bounding box center [549, 253] width 1098 height 507
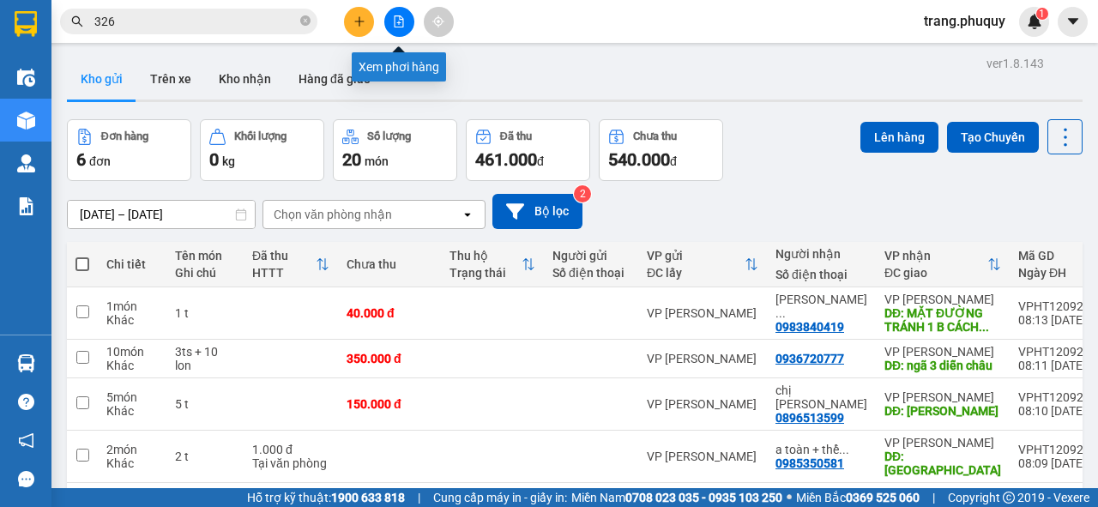
click at [401, 21] on icon "file-add" at bounding box center [399, 21] width 12 height 12
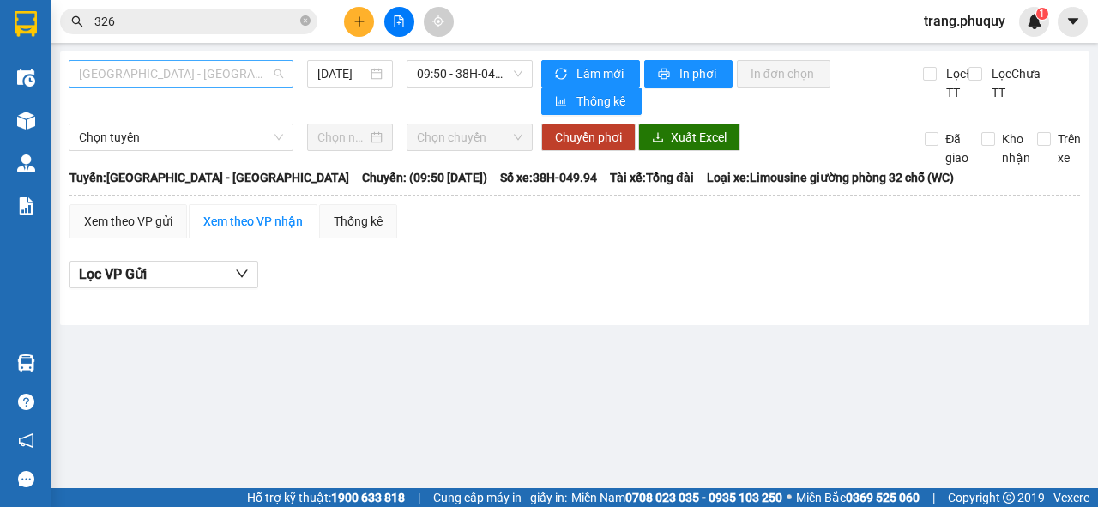
click at [183, 82] on span "[GEOGRAPHIC_DATA] - [GEOGRAPHIC_DATA]" at bounding box center [181, 74] width 204 height 26
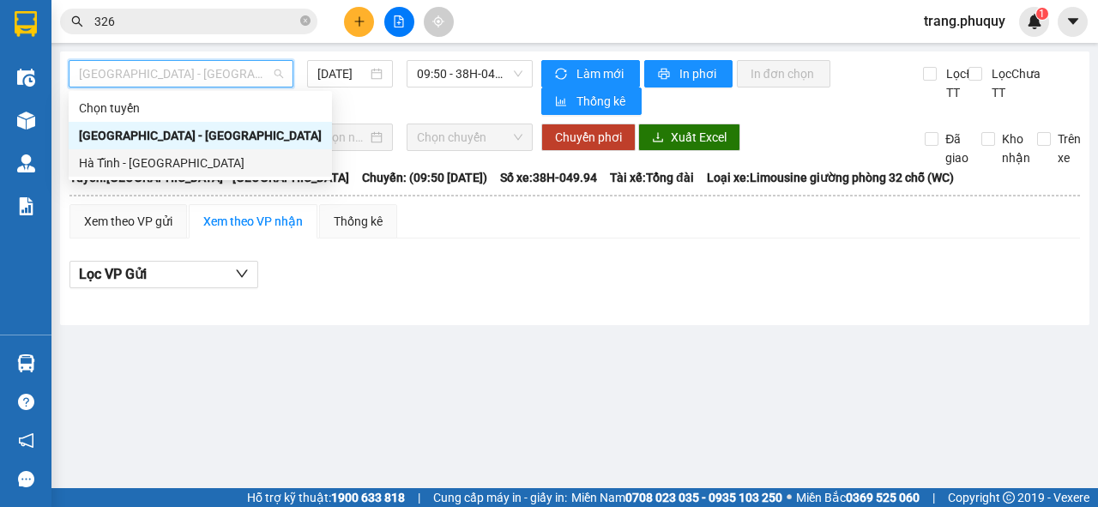
click at [122, 160] on div "Hà Tĩnh - [GEOGRAPHIC_DATA]" at bounding box center [200, 162] width 243 height 19
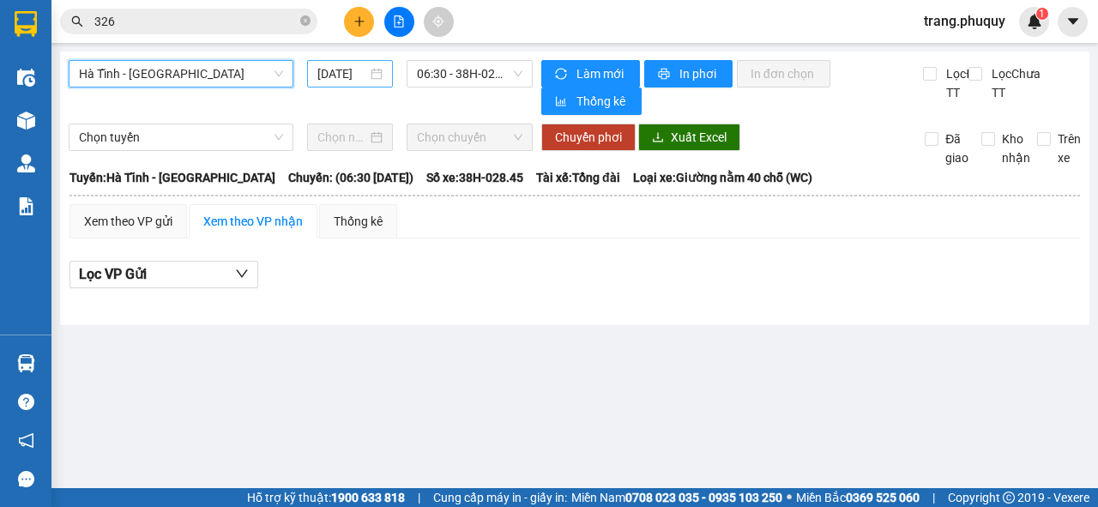
click at [351, 78] on input "[DATE]" at bounding box center [342, 73] width 50 height 19
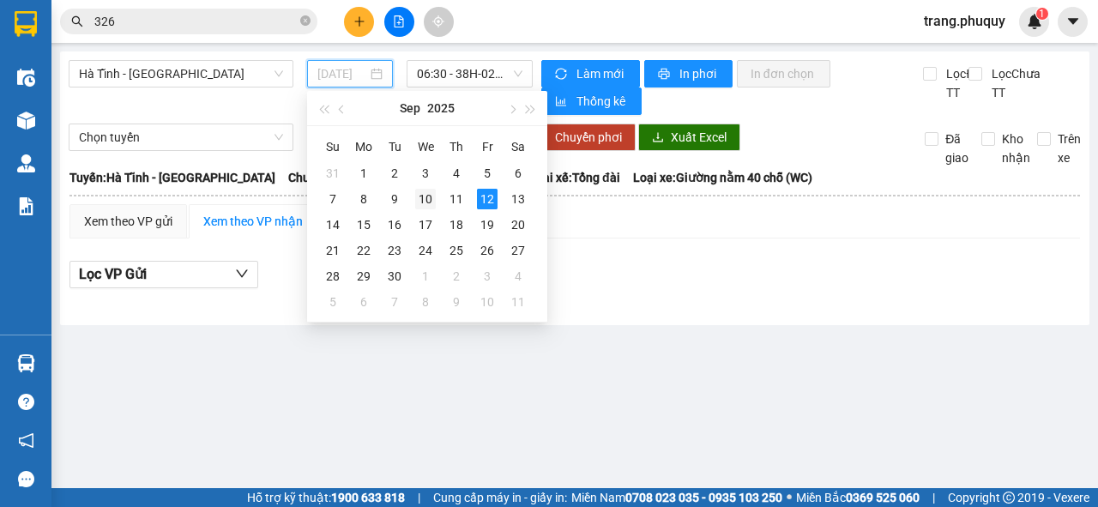
click at [420, 195] on div "10" at bounding box center [425, 199] width 21 height 21
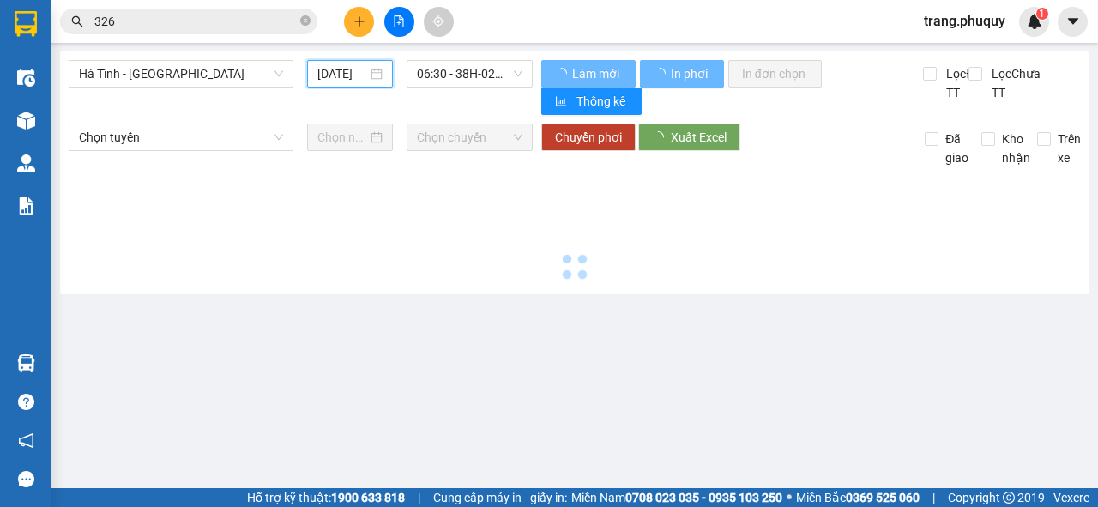
type input "[DATE]"
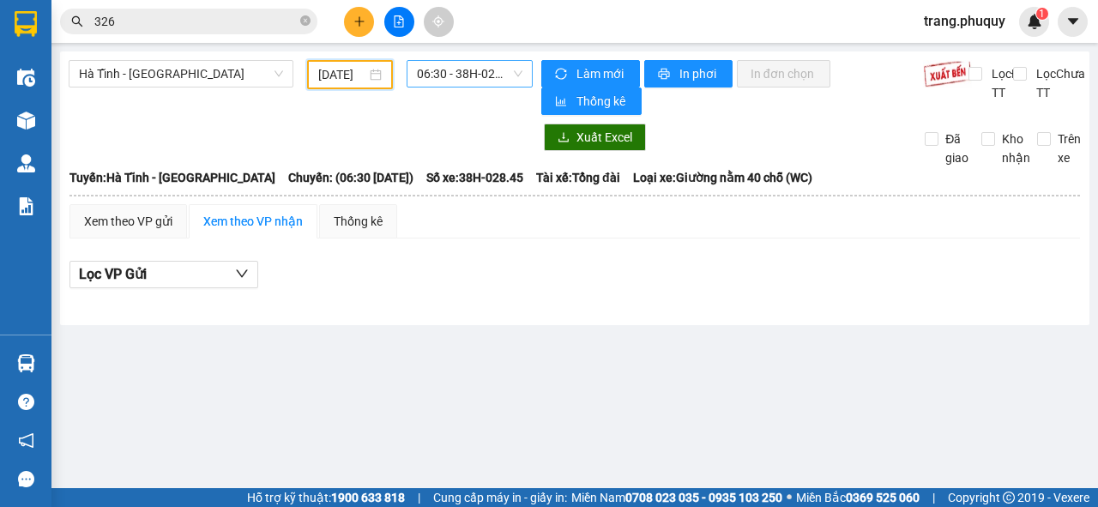
click at [471, 75] on span "06:30 - 38H-028.45" at bounding box center [469, 74] width 105 height 26
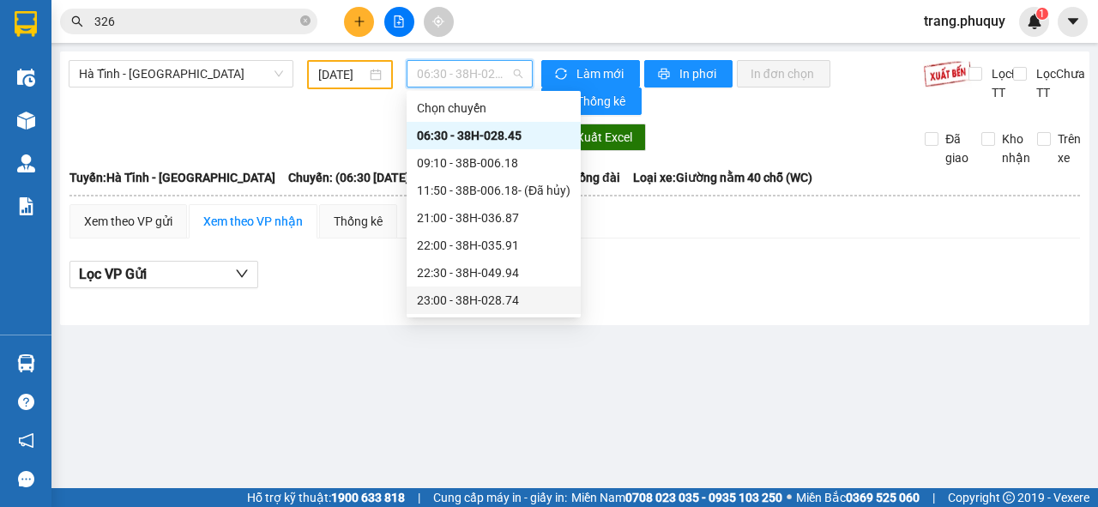
scroll to position [27, 0]
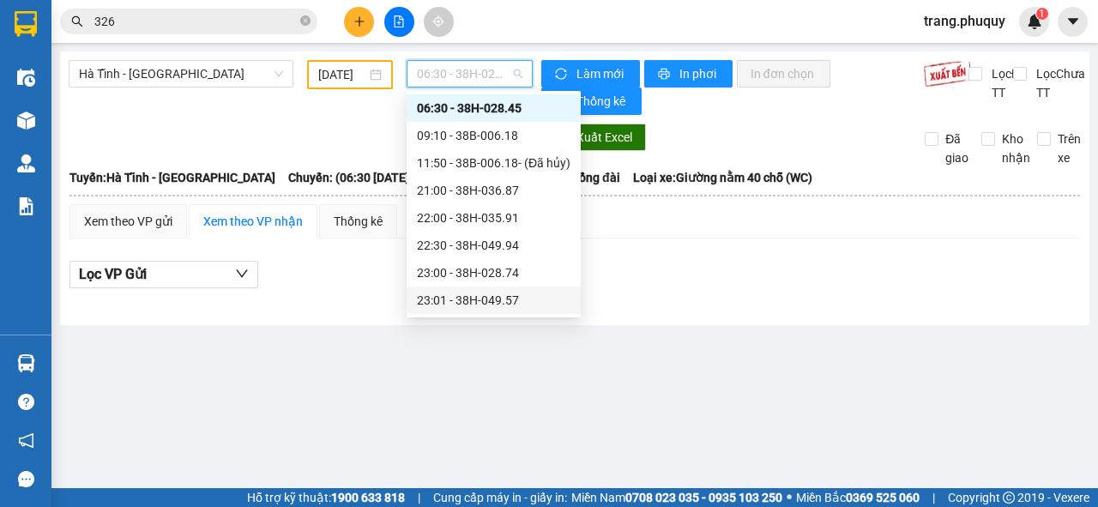
click at [501, 295] on div "23:01 - 38H-049.57" at bounding box center [493, 300] width 153 height 19
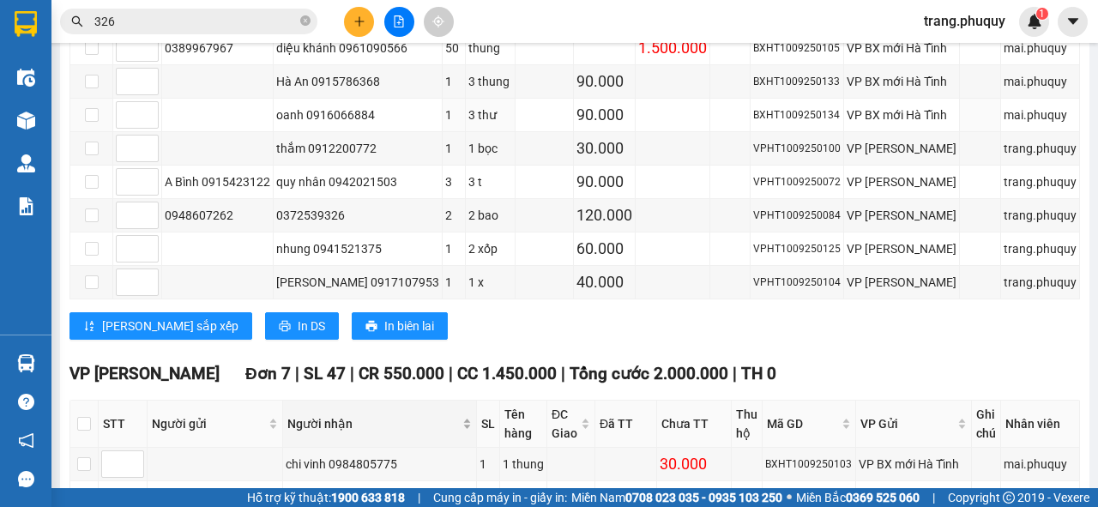
scroll to position [480, 0]
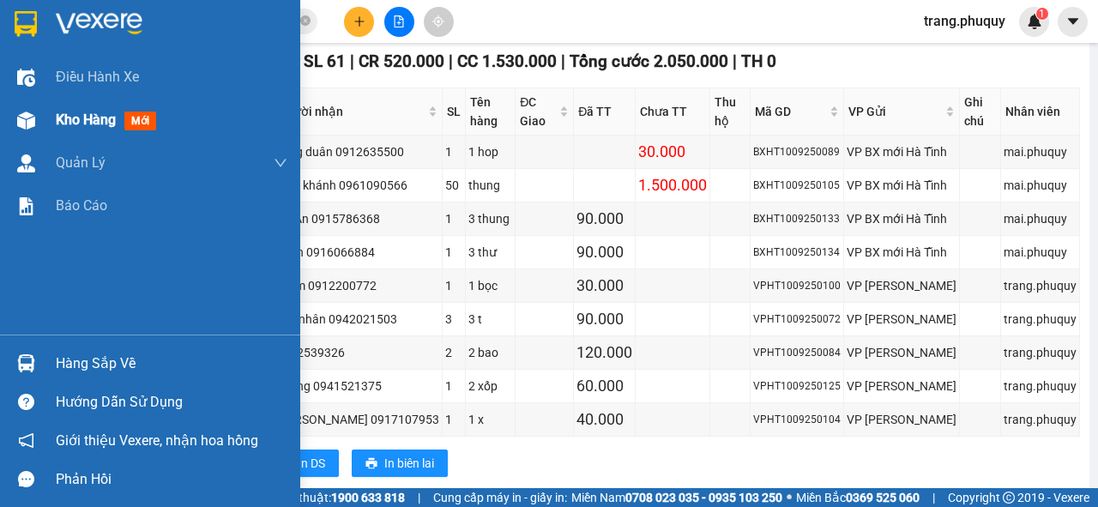
click at [69, 117] on span "Kho hàng" at bounding box center [86, 119] width 60 height 16
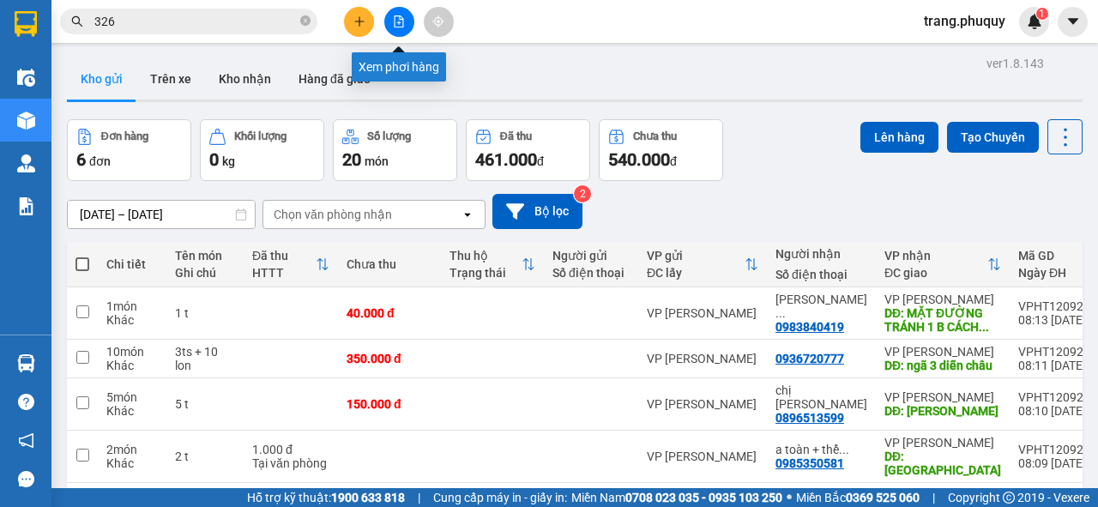
click at [398, 27] on button at bounding box center [399, 22] width 30 height 30
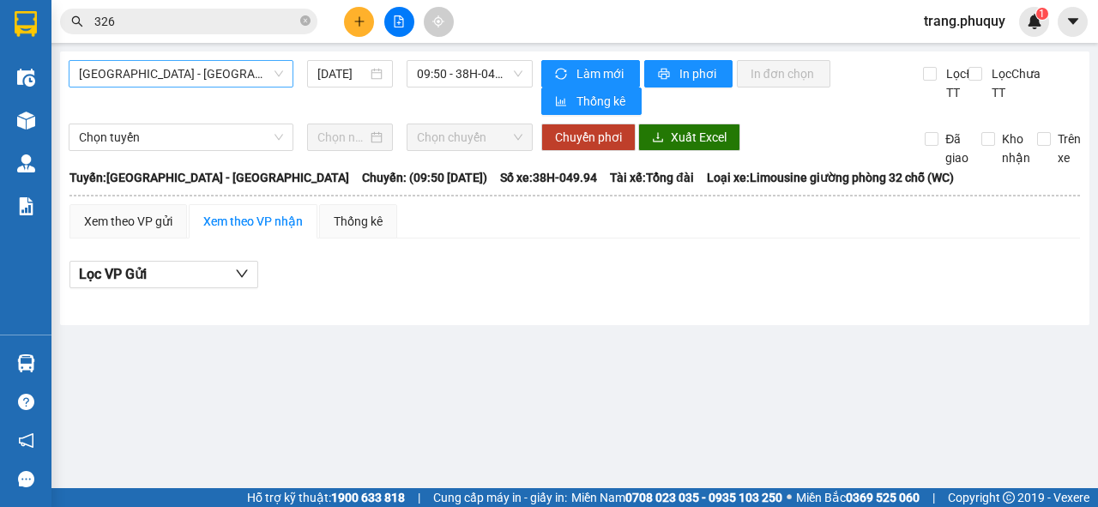
click at [184, 75] on span "[GEOGRAPHIC_DATA] - [GEOGRAPHIC_DATA]" at bounding box center [181, 74] width 204 height 26
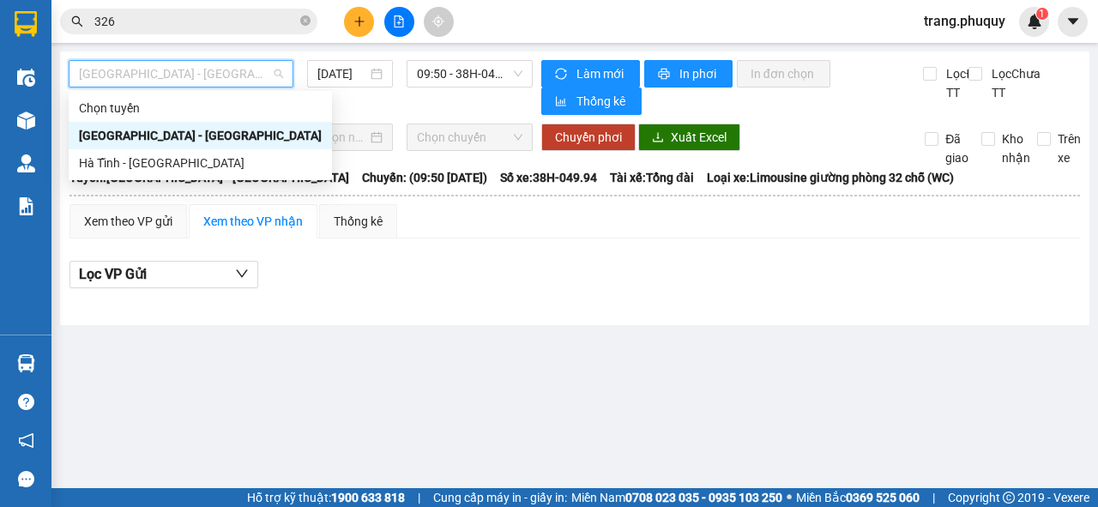
click at [153, 130] on div "[GEOGRAPHIC_DATA] - [GEOGRAPHIC_DATA]" at bounding box center [200, 135] width 243 height 19
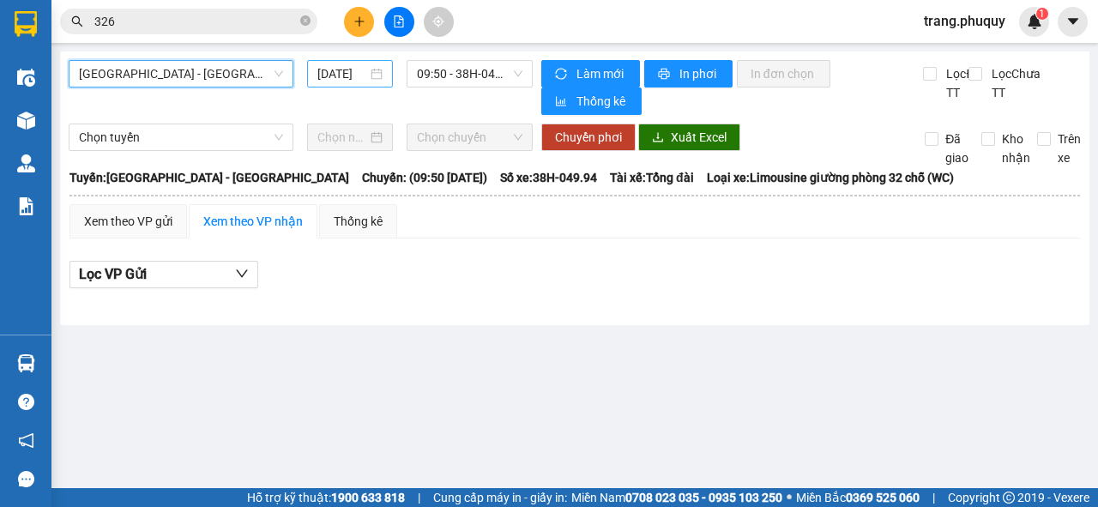
click at [329, 74] on input "[DATE]" at bounding box center [342, 73] width 50 height 19
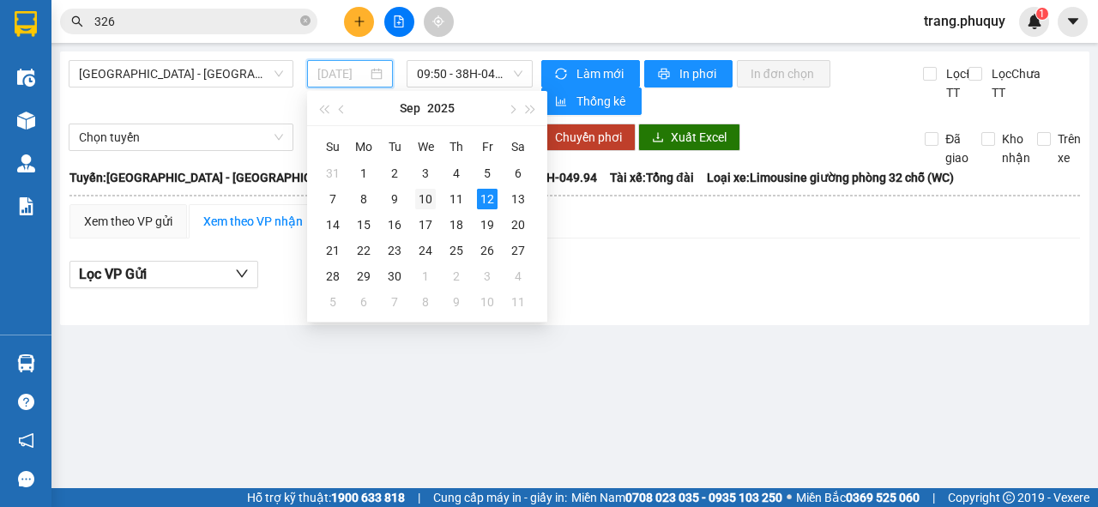
click at [436, 199] on td "10" at bounding box center [425, 199] width 31 height 26
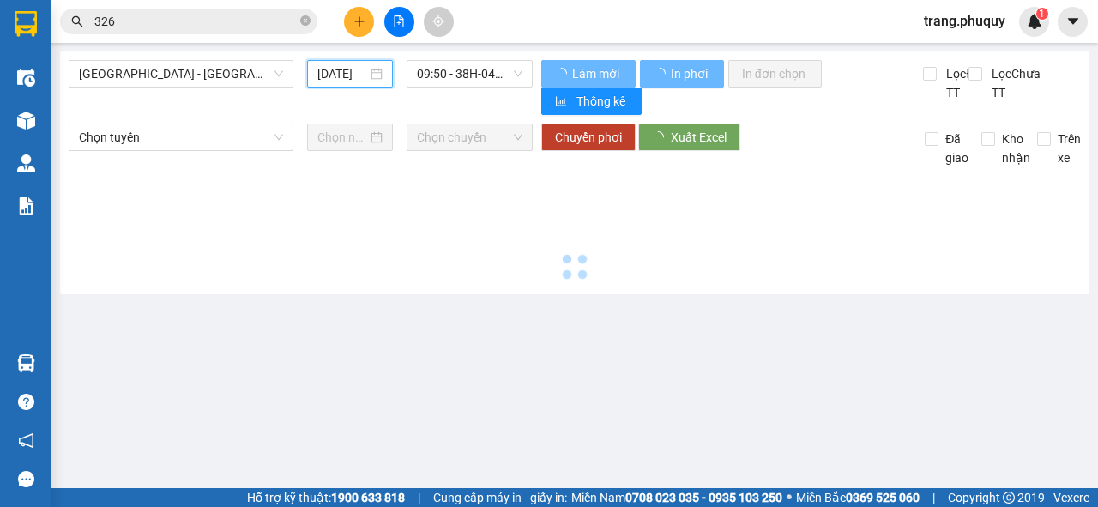
type input "[DATE]"
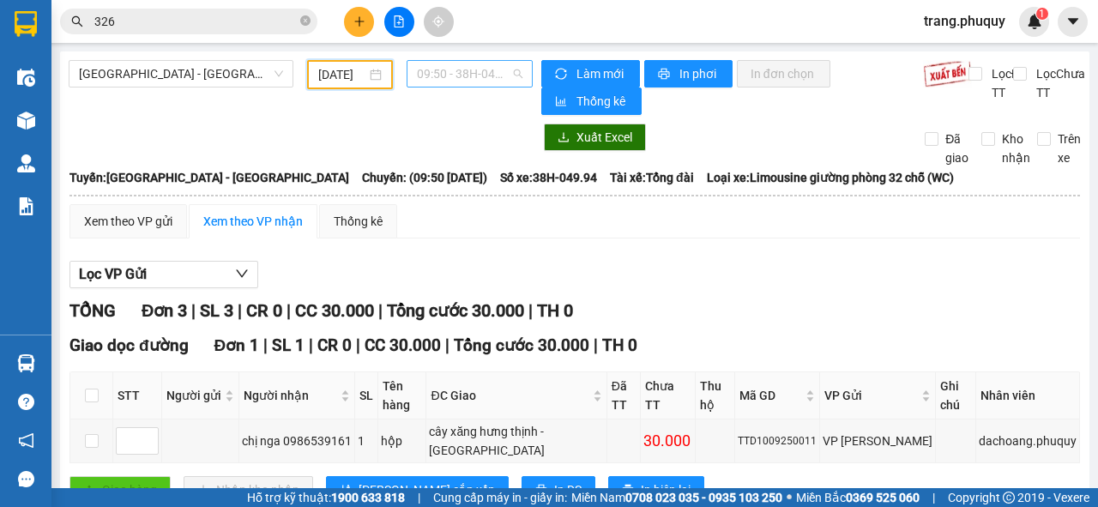
click at [475, 72] on span "09:50 - 38H-049.94" at bounding box center [469, 74] width 105 height 26
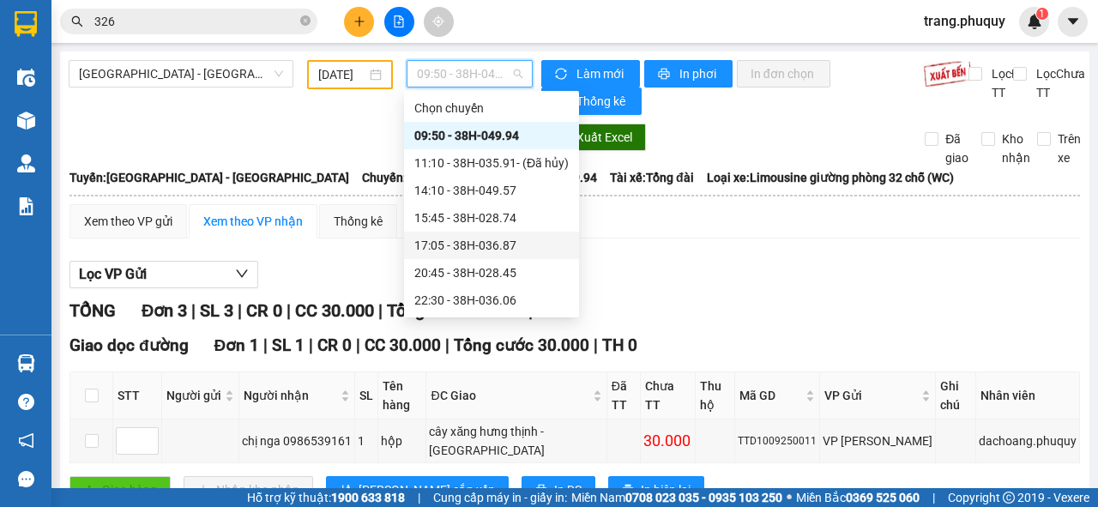
scroll to position [27, 0]
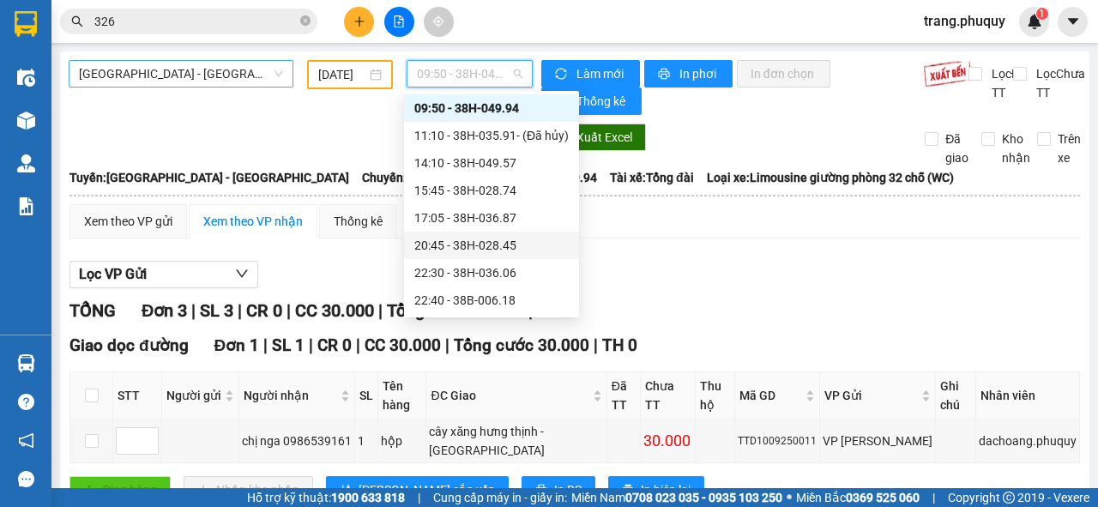
click at [199, 75] on span "[GEOGRAPHIC_DATA] - [GEOGRAPHIC_DATA]" at bounding box center [181, 74] width 204 height 26
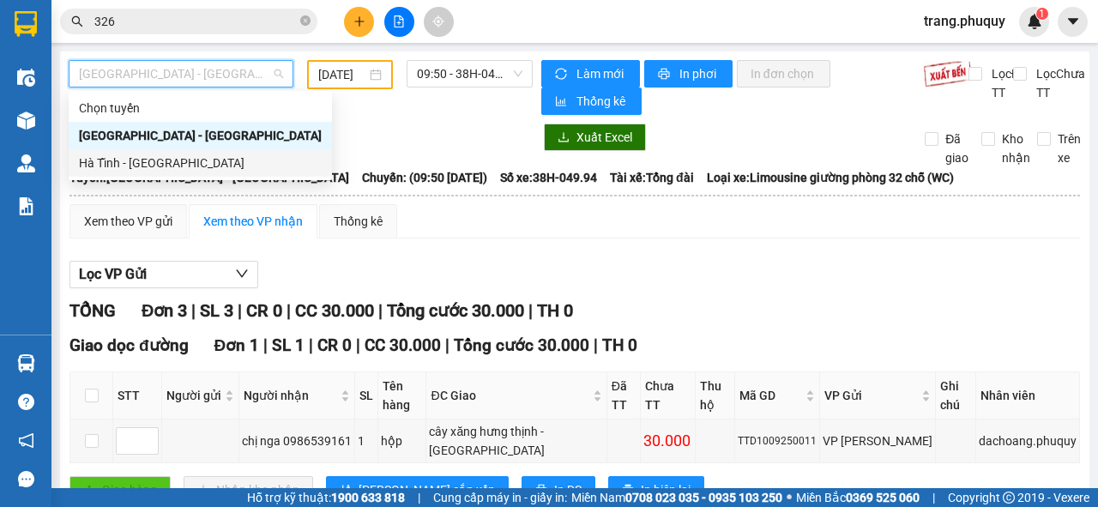
click at [166, 160] on div "Hà Tĩnh - [GEOGRAPHIC_DATA]" at bounding box center [200, 162] width 243 height 19
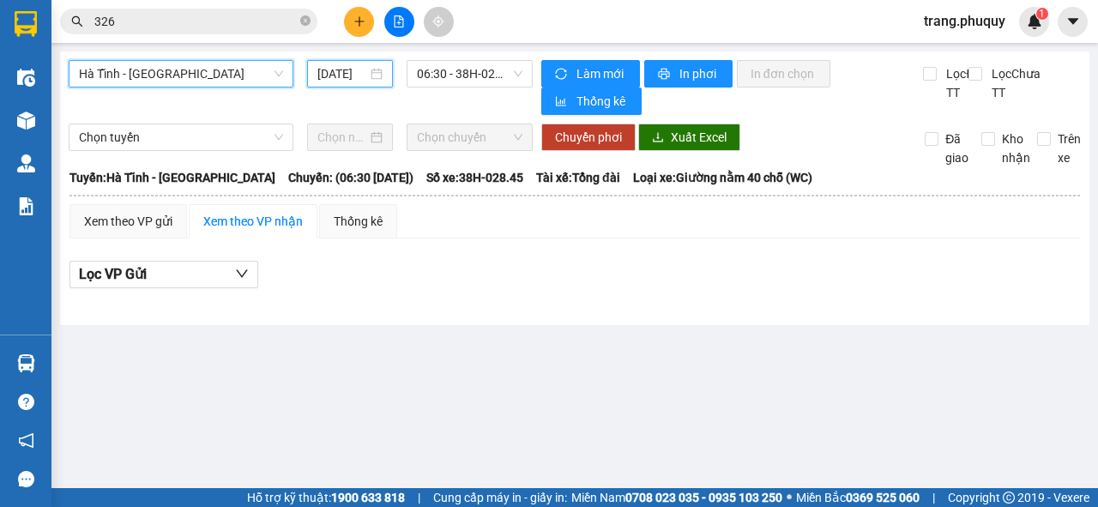
click at [326, 75] on input "[DATE]" at bounding box center [342, 73] width 50 height 19
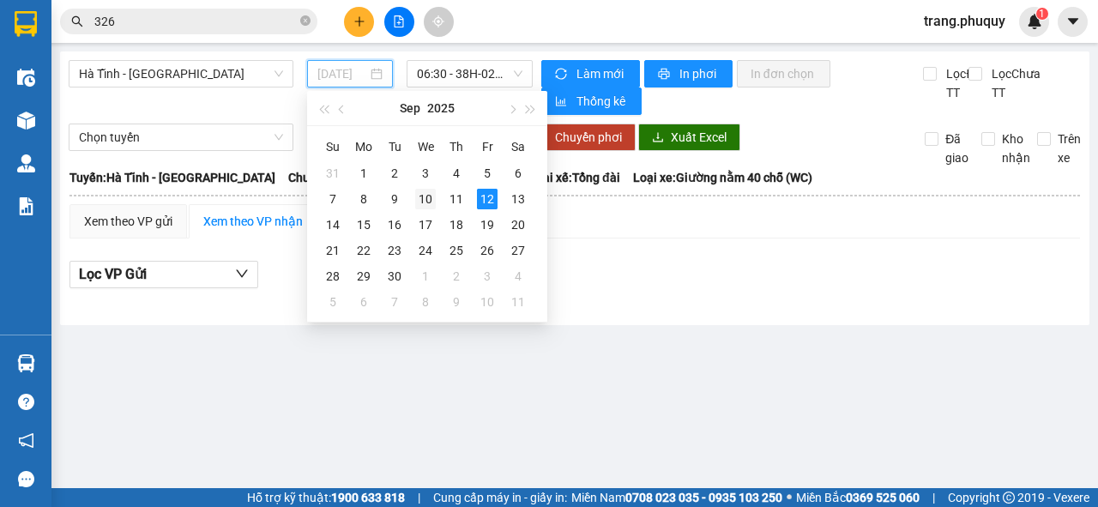
click at [421, 197] on div "10" at bounding box center [425, 199] width 21 height 21
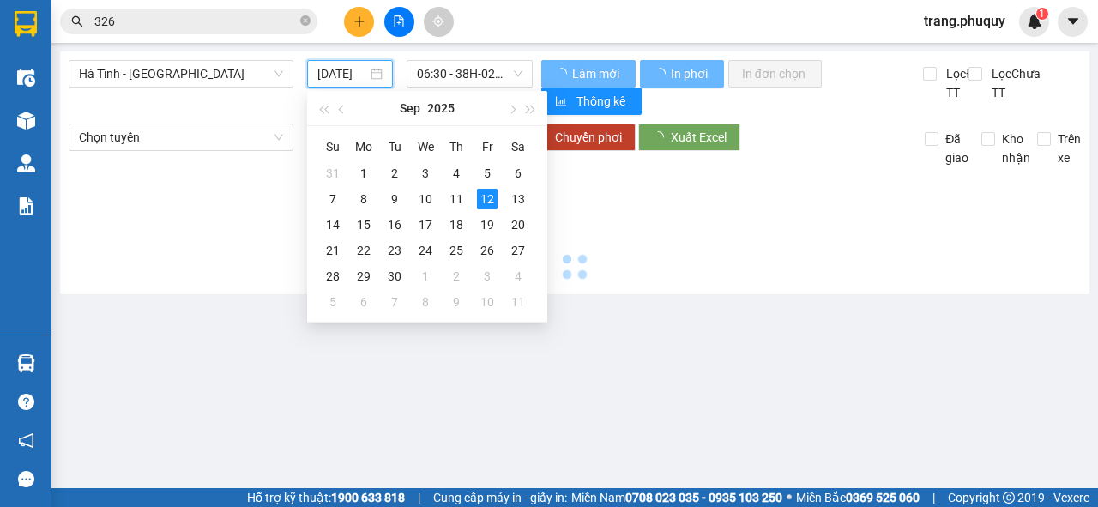
type input "[DATE]"
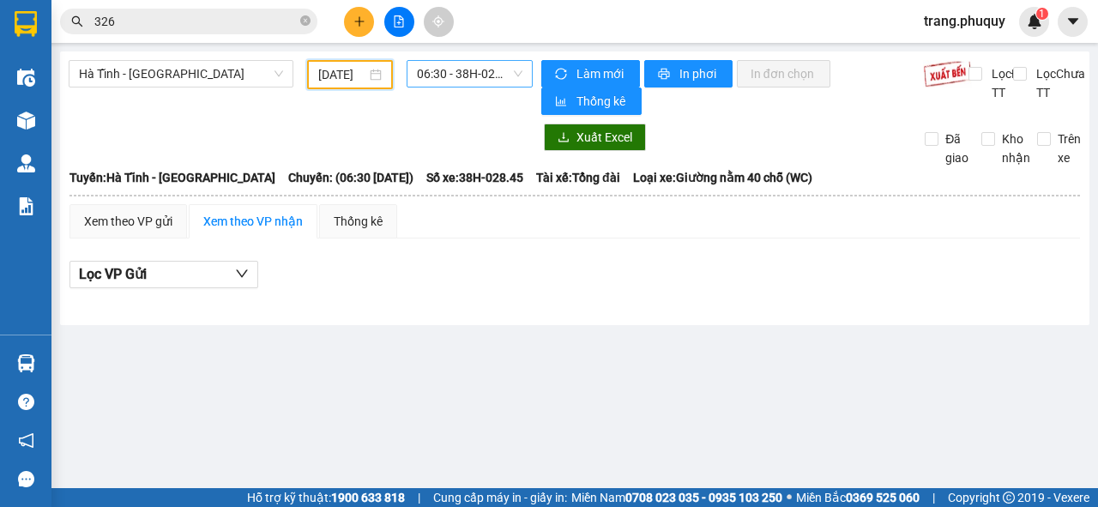
click at [494, 65] on span "06:30 - 38H-028.45" at bounding box center [469, 74] width 105 height 26
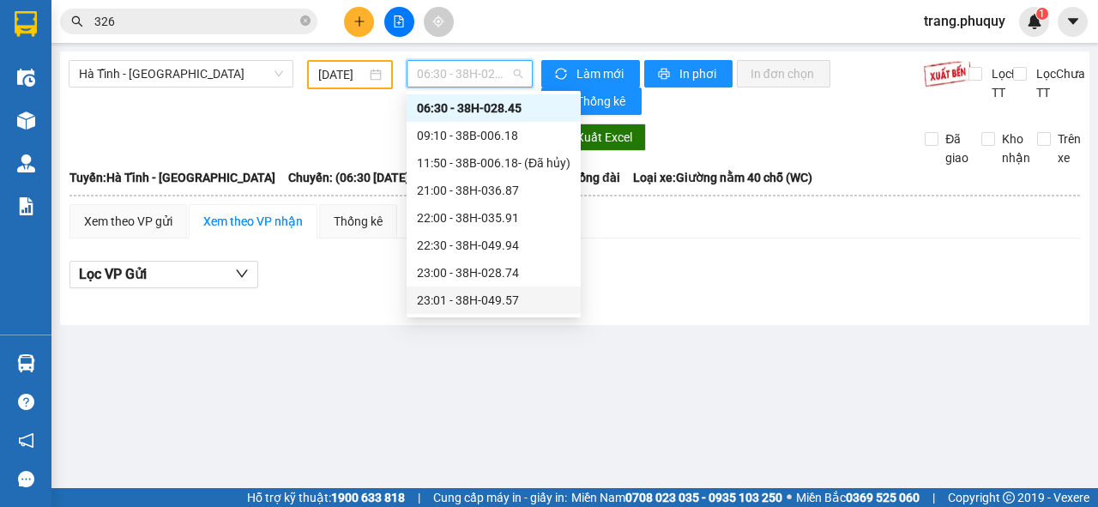
click at [506, 297] on div "23:01 - 38H-049.57" at bounding box center [493, 300] width 153 height 19
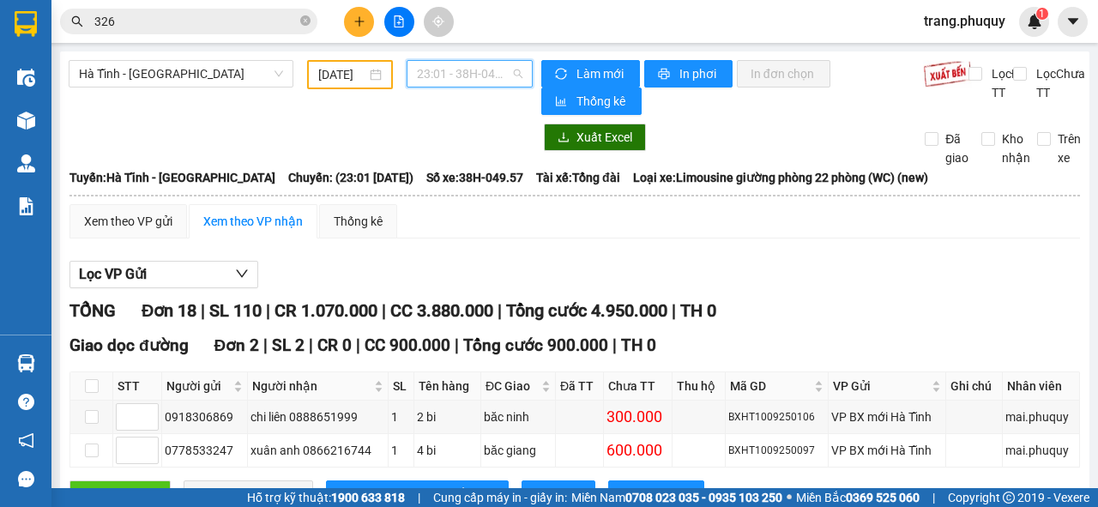
click at [491, 75] on span "23:01 - 38H-049.57" at bounding box center [469, 74] width 105 height 26
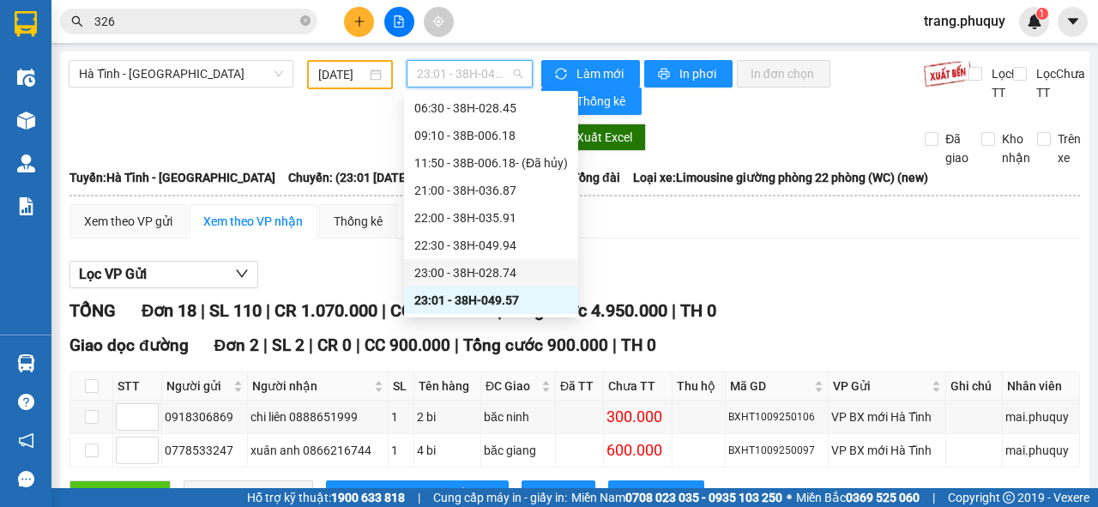
click at [504, 273] on div "23:00 - 38H-028.74" at bounding box center [490, 272] width 153 height 19
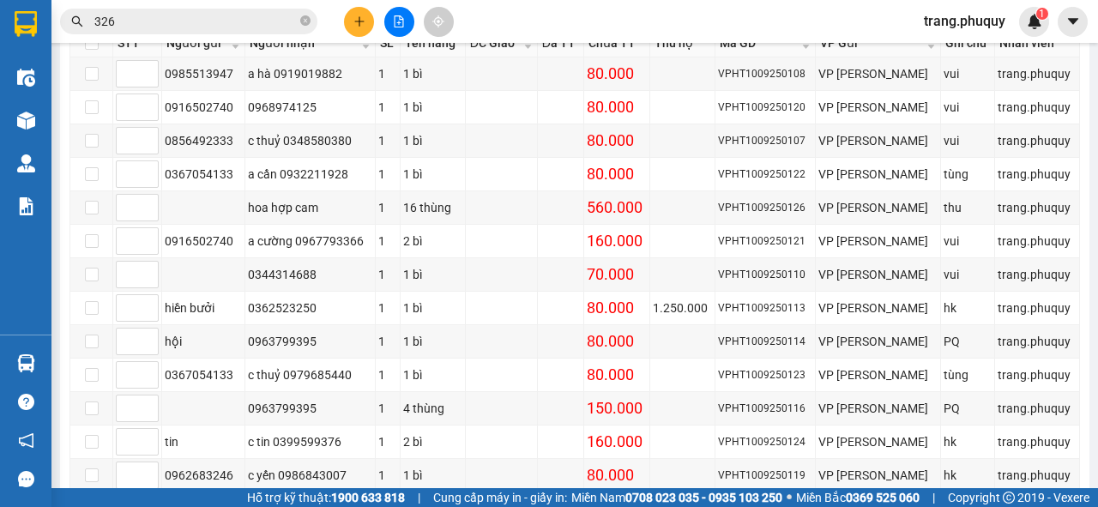
scroll to position [549, 0]
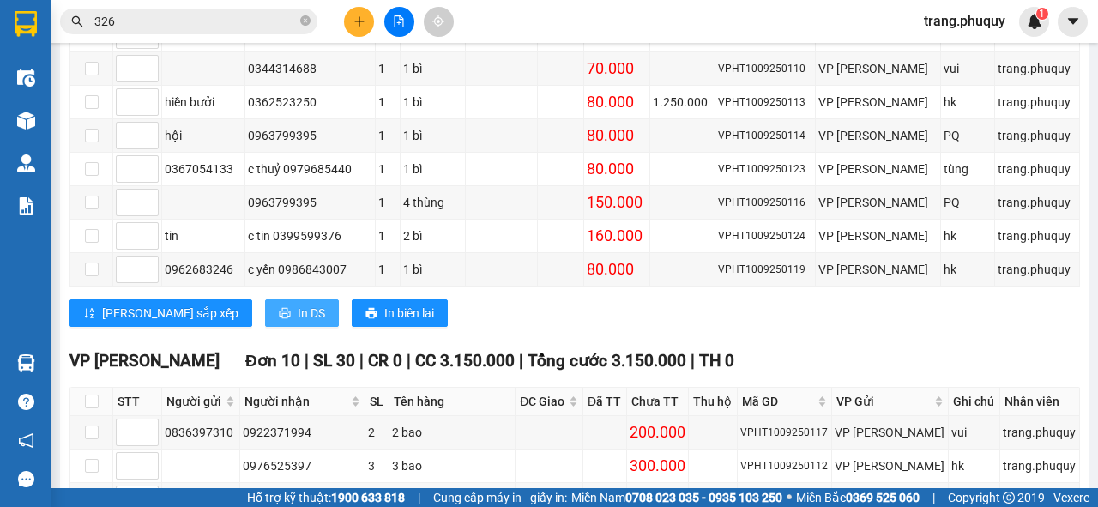
click at [279, 309] on icon "printer" at bounding box center [284, 313] width 11 height 11
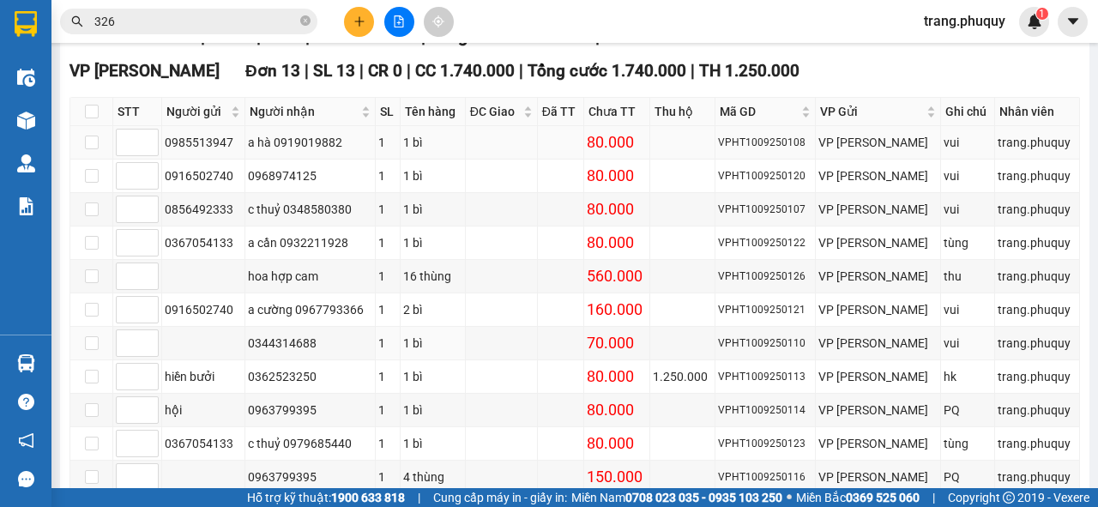
scroll to position [412, 0]
